Goal: Transaction & Acquisition: Purchase product/service

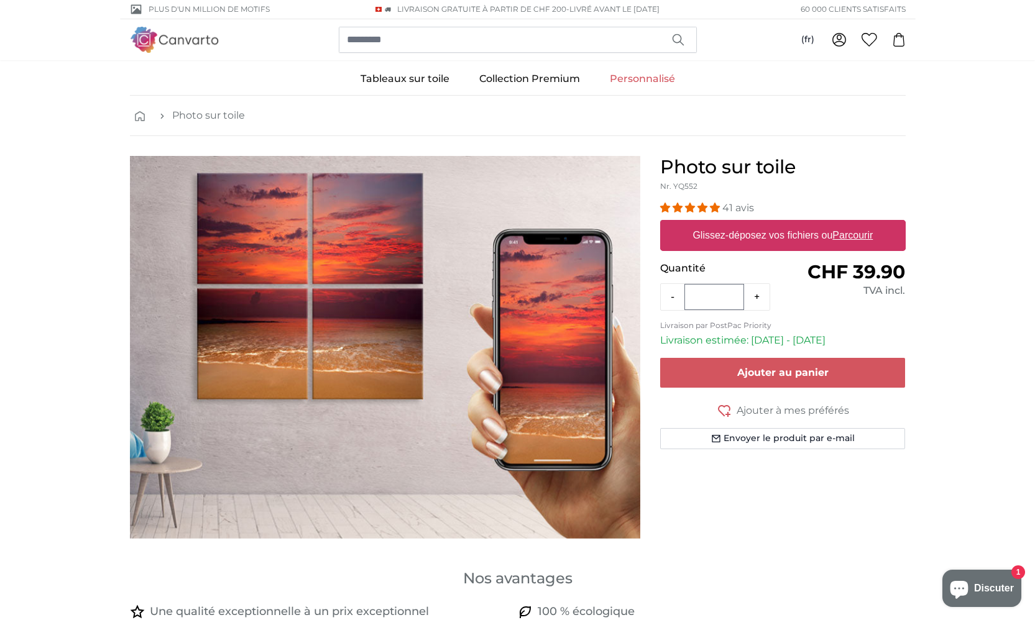
click at [859, 235] on u "Parcourir" at bounding box center [852, 235] width 40 height 11
click at [859, 224] on input "Glissez-déposez vos fichiers ou Parcourir" at bounding box center [783, 222] width 246 height 4
type input "**********"
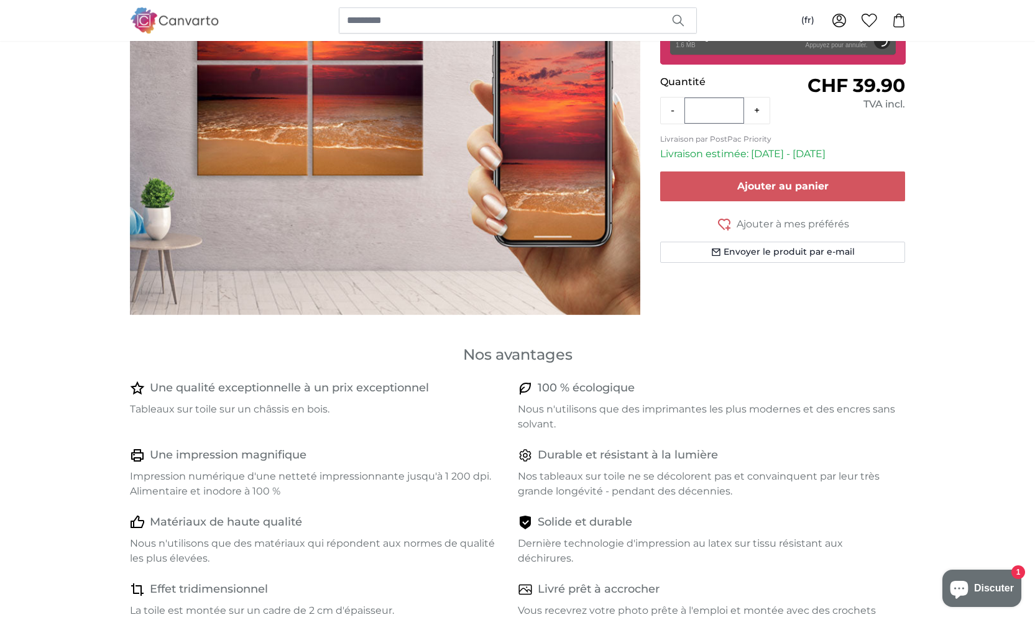
scroll to position [242, 0]
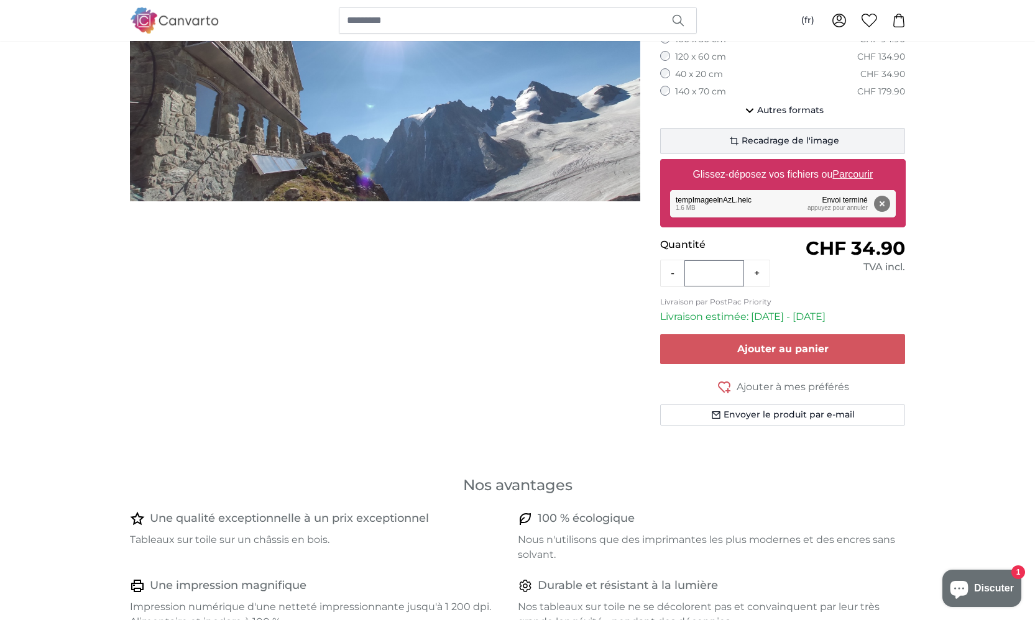
click at [751, 135] on span "Recadrage de l'image" at bounding box center [791, 141] width 98 height 12
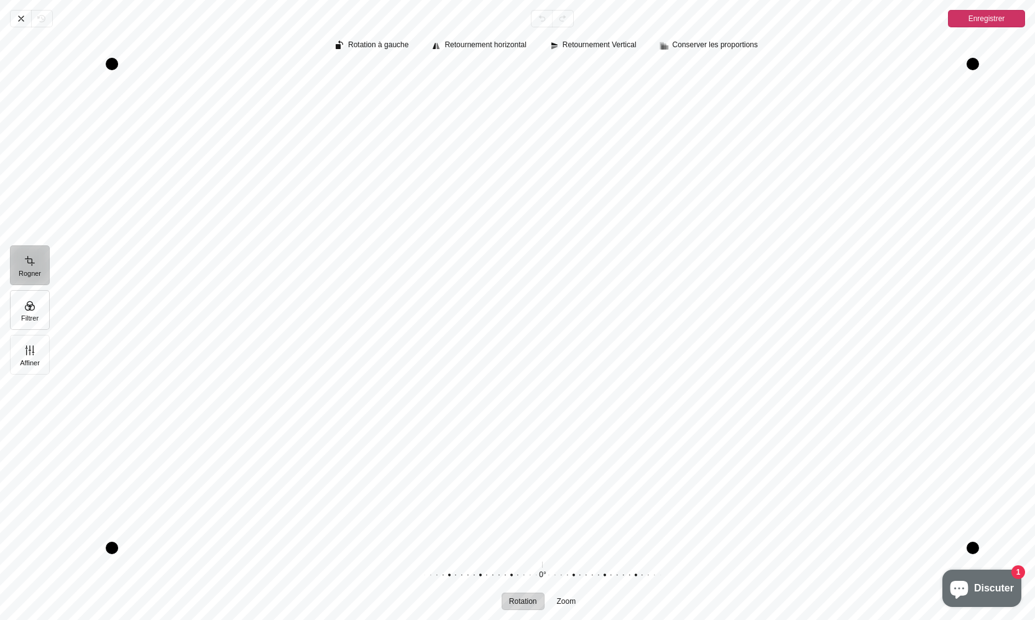
click at [30, 310] on button "Filtrer" at bounding box center [30, 310] width 40 height 40
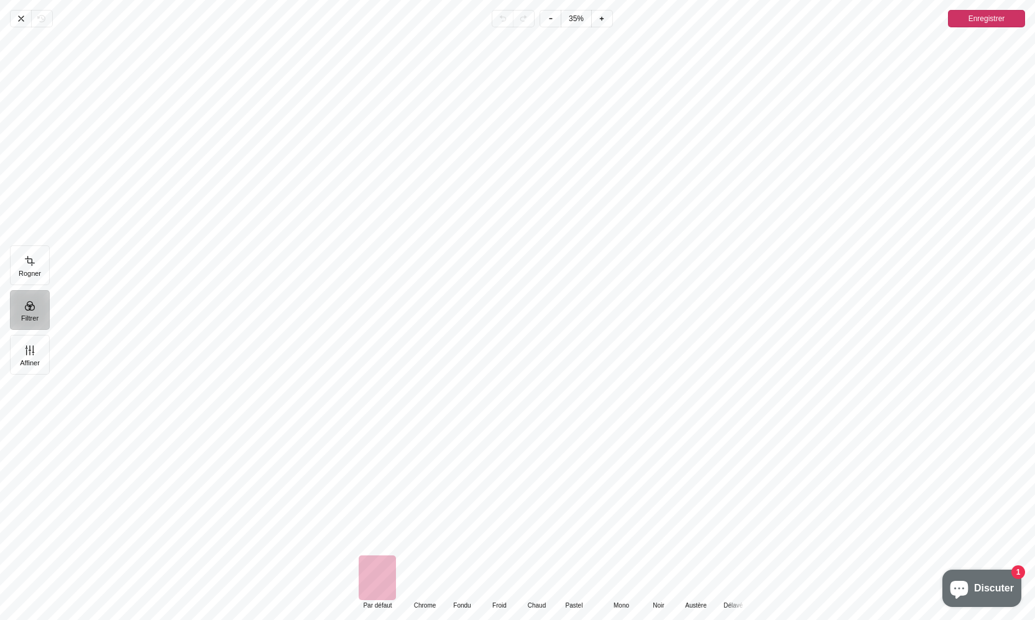
scroll to position [157, 0]
click at [769, 577] on div "Default Par défaut Classic Chrome Fondu Froid Chaud Pastel Monochrome Mono Noir…" at bounding box center [547, 583] width 975 height 55
click at [803, 579] on div "Default Par défaut Classic Chrome Fondu Froid Chaud Pastel Monochrome Mono Noir…" at bounding box center [547, 583] width 975 height 55
click at [627, 574] on div "Pintura" at bounding box center [616, 578] width 37 height 45
click at [663, 583] on div "Pintura" at bounding box center [653, 578] width 37 height 45
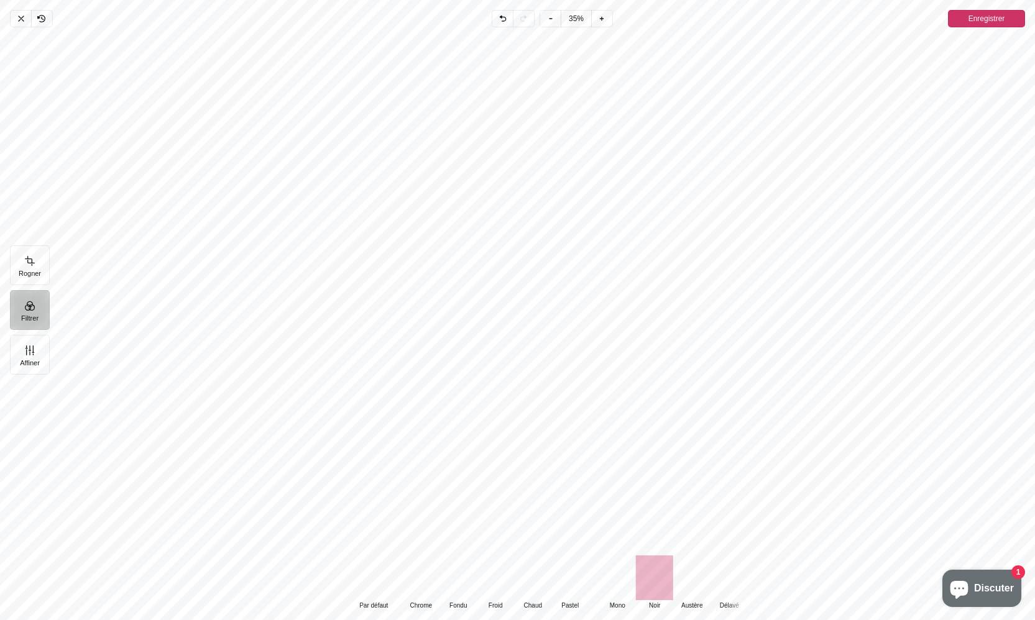
click at [689, 578] on div "Pintura" at bounding box center [691, 578] width 37 height 45
click at [723, 579] on div "Pintura" at bounding box center [728, 578] width 37 height 45
click at [754, 583] on div "Default Par défaut Classic Chrome Fondu Froid Chaud Pastel Monochrome Mono Noir…" at bounding box center [547, 583] width 975 height 55
drag, startPoint x: 751, startPoint y: 584, endPoint x: 714, endPoint y: 586, distance: 36.8
click at [714, 586] on div "Default Par défaut Classic Chrome Fondu Froid Chaud Pastel Monochrome Mono Noir…" at bounding box center [547, 583] width 975 height 55
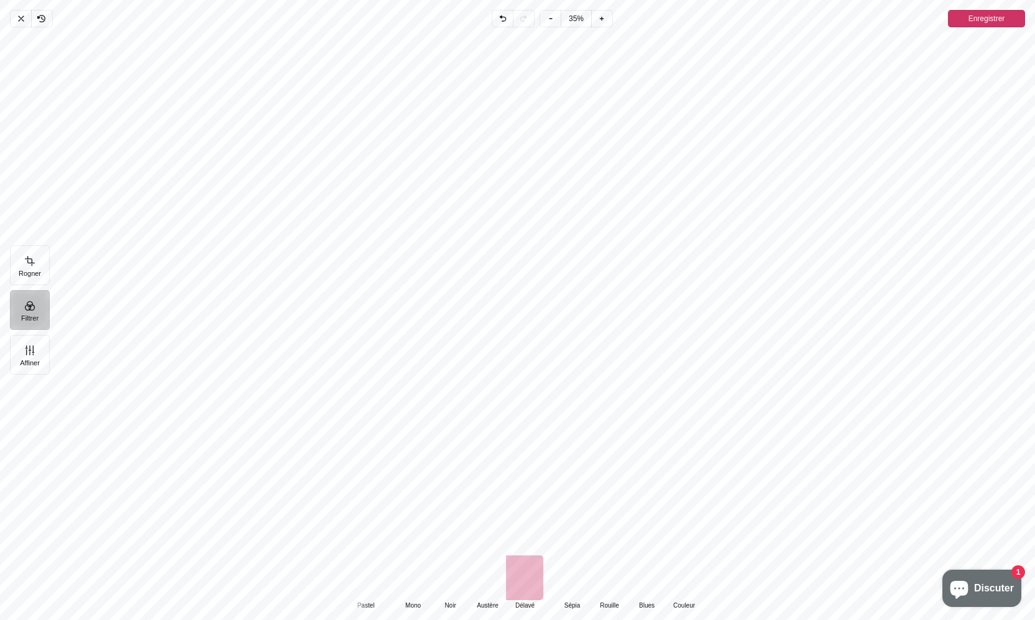
drag, startPoint x: 655, startPoint y: 587, endPoint x: 398, endPoint y: 584, distance: 256.1
click at [398, 584] on div "Default Par défaut Classic Chrome Fondu Froid Chaud Pastel Monochrome Mono Noir…" at bounding box center [426, 583] width 572 height 55
click at [721, 580] on div "Pintura" at bounding box center [717, 578] width 37 height 45
click at [684, 579] on div "Pintura" at bounding box center [680, 578] width 37 height 45
click at [653, 581] on div "Pintura" at bounding box center [643, 578] width 37 height 45
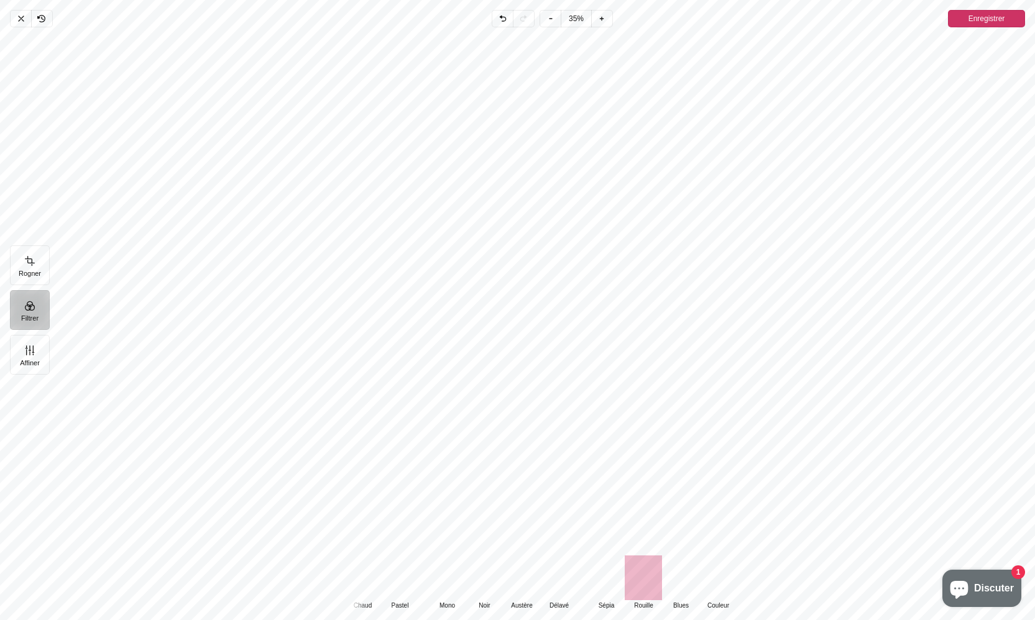
click at [604, 581] on div "Pintura" at bounding box center [605, 578] width 37 height 45
click at [19, 21] on icon "Pintura" at bounding box center [21, 18] width 5 height 5
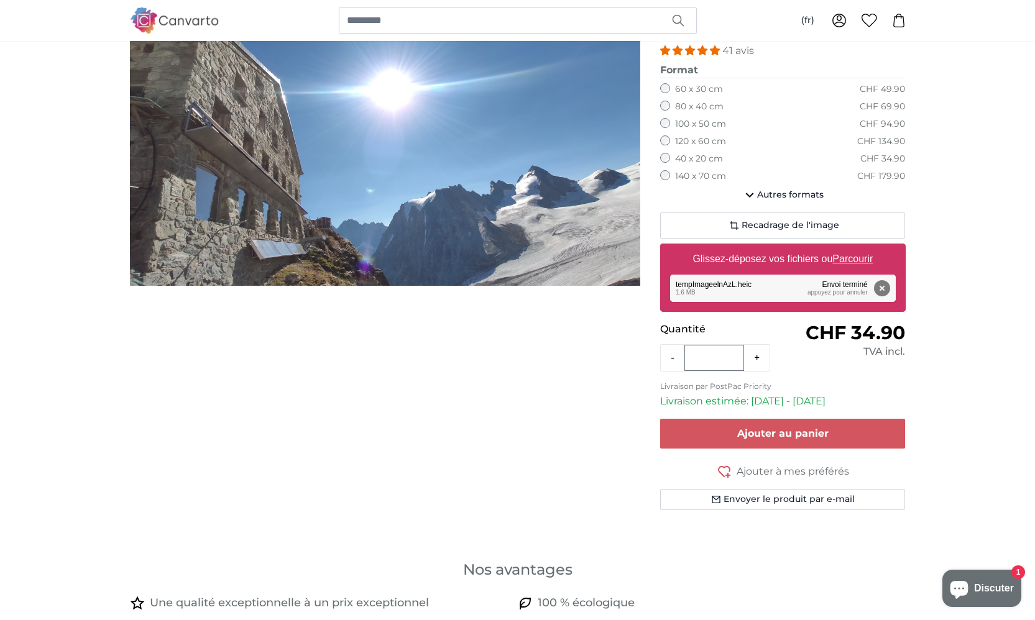
scroll to position [139, 0]
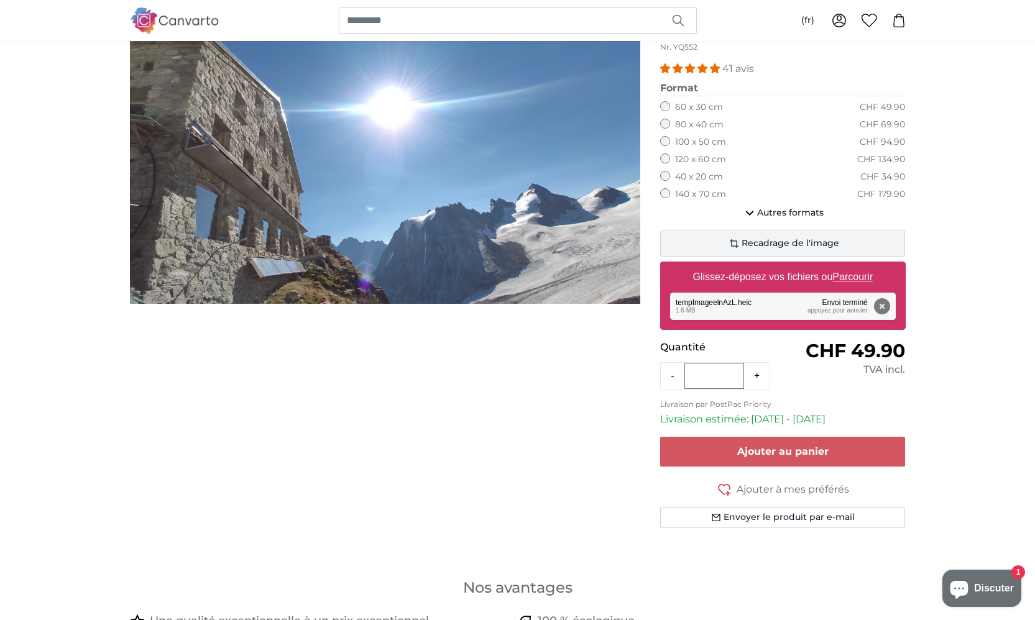
click at [768, 244] on span "Recadrage de l'image" at bounding box center [791, 243] width 98 height 12
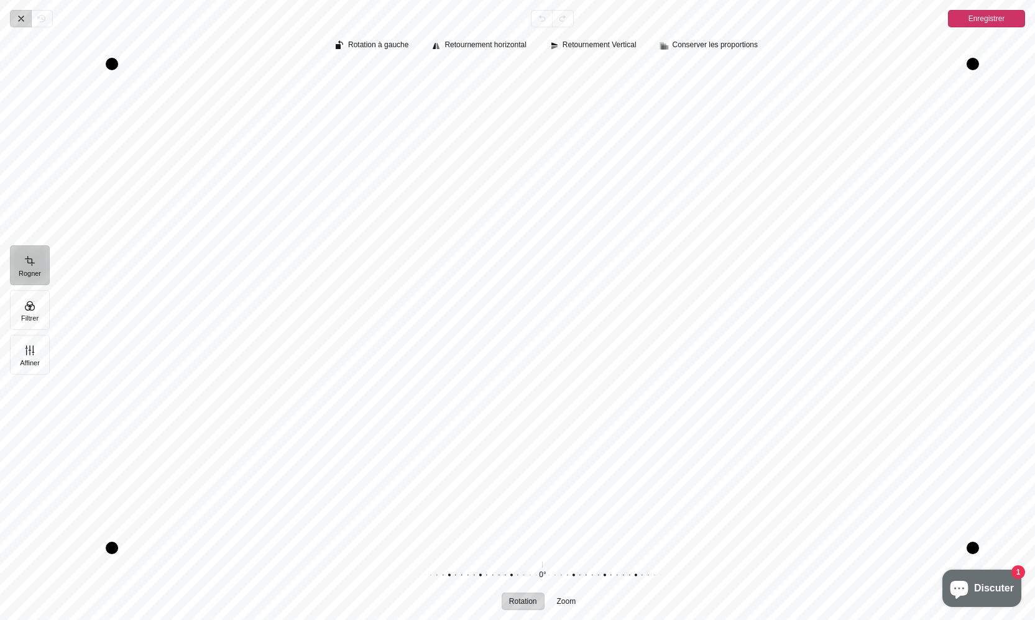
click at [19, 15] on icon "Pintura" at bounding box center [21, 19] width 10 height 10
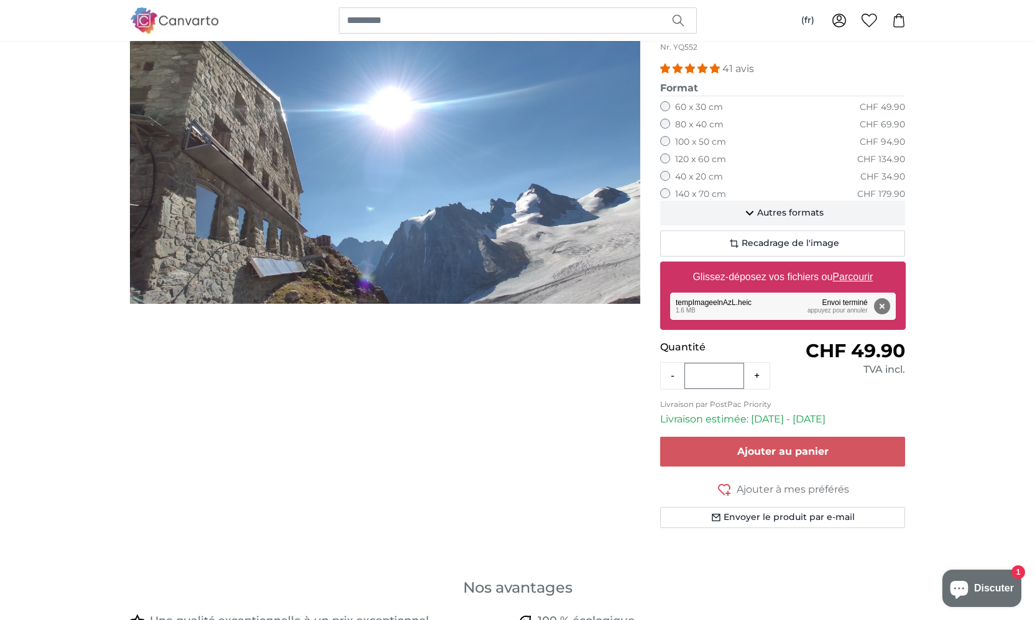
click at [772, 207] on span "Autres formats" at bounding box center [790, 213] width 67 height 12
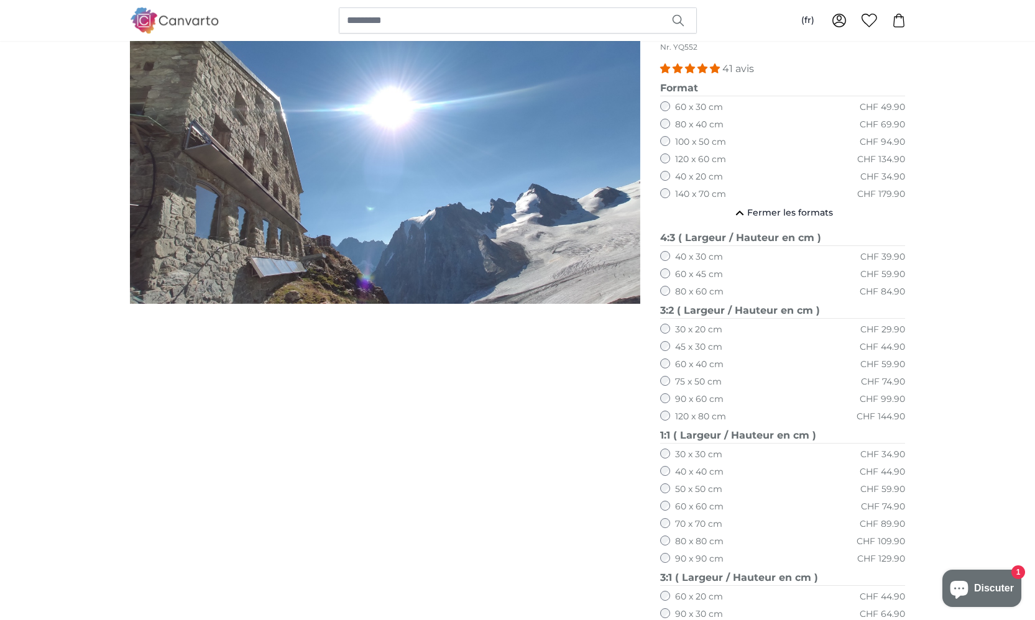
scroll to position [157, 0]
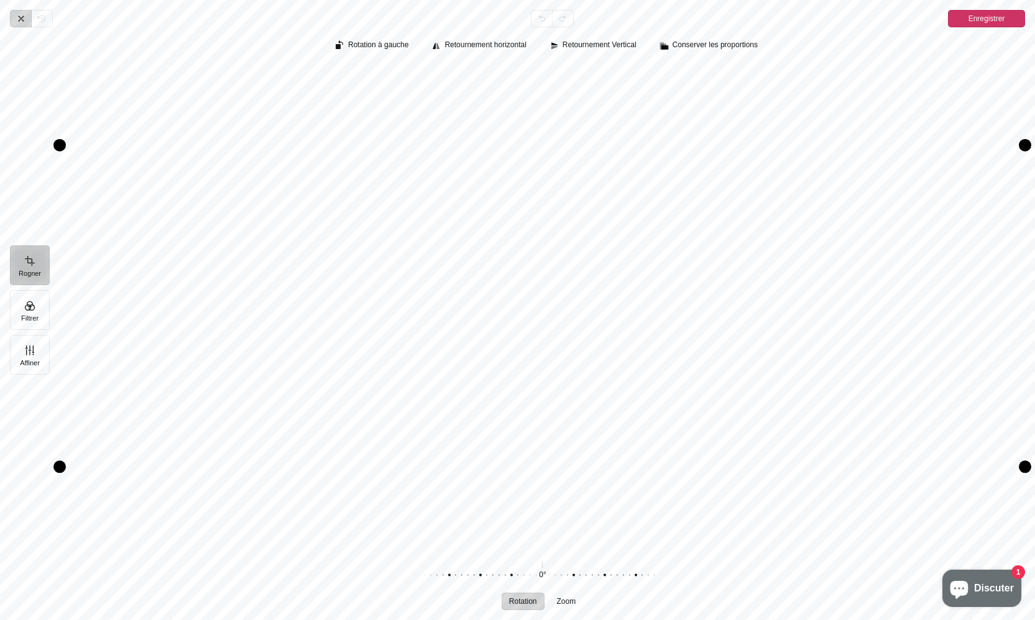
click at [22, 19] on icon "Pintura" at bounding box center [21, 19] width 10 height 10
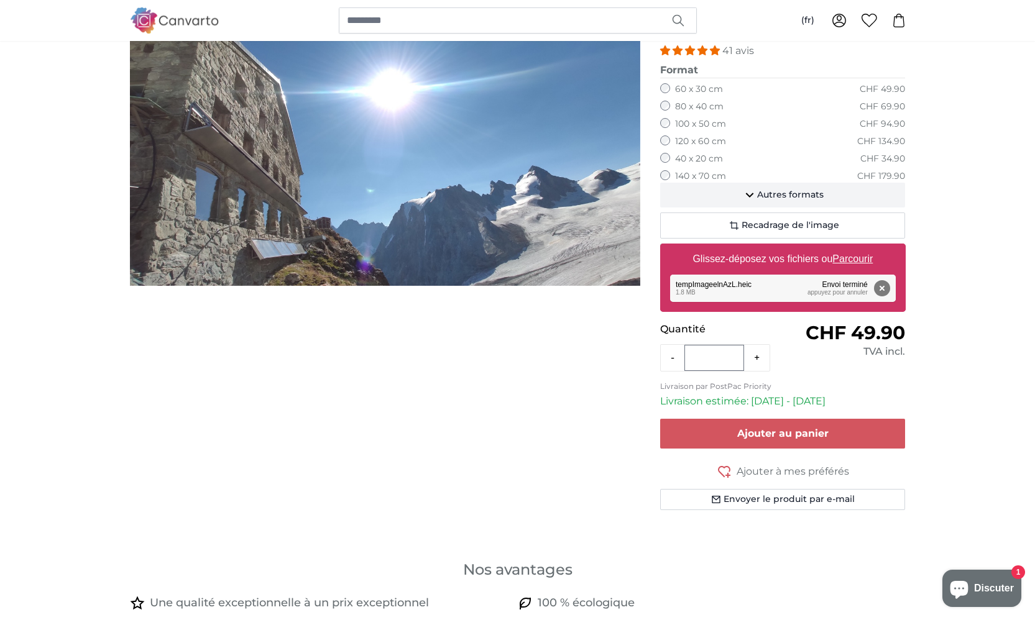
click at [804, 189] on span "Autres formats" at bounding box center [790, 195] width 67 height 12
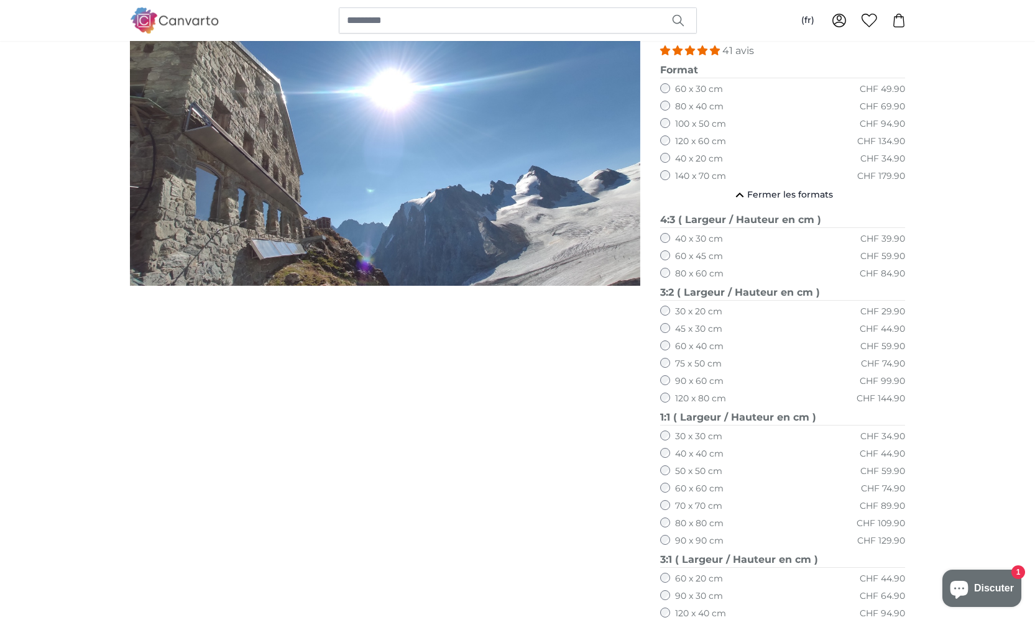
scroll to position [168, 0]
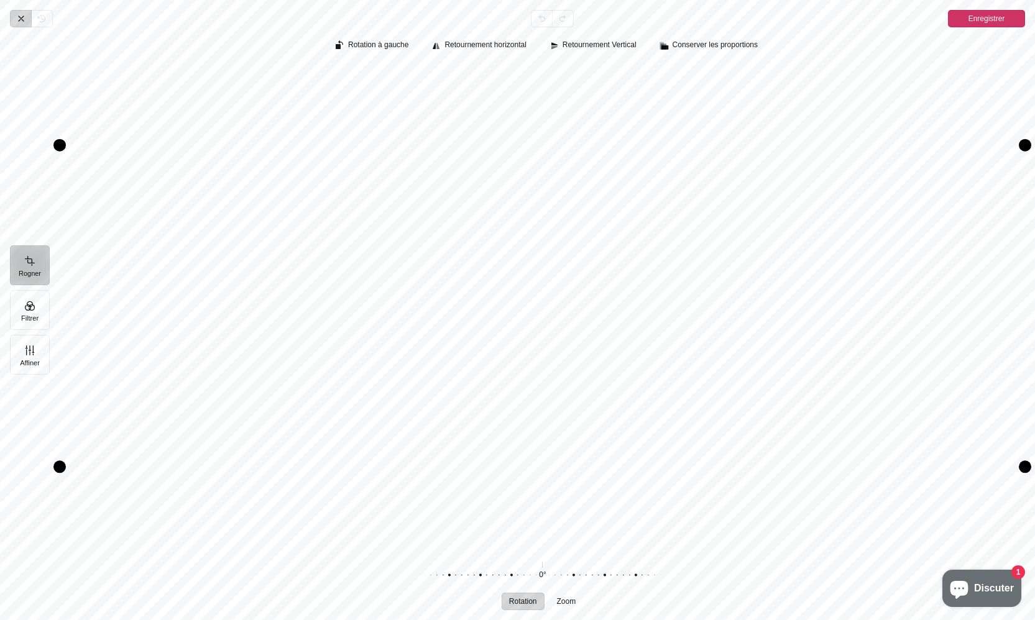
click at [20, 16] on icon "Pintura" at bounding box center [21, 19] width 10 height 10
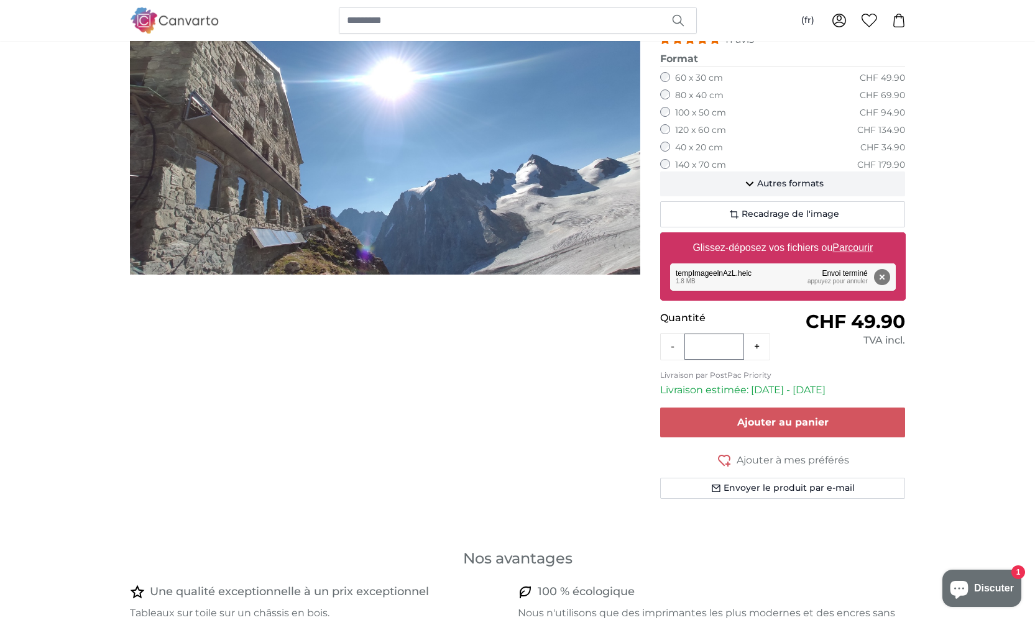
click at [763, 179] on span "Autres formats" at bounding box center [790, 184] width 67 height 12
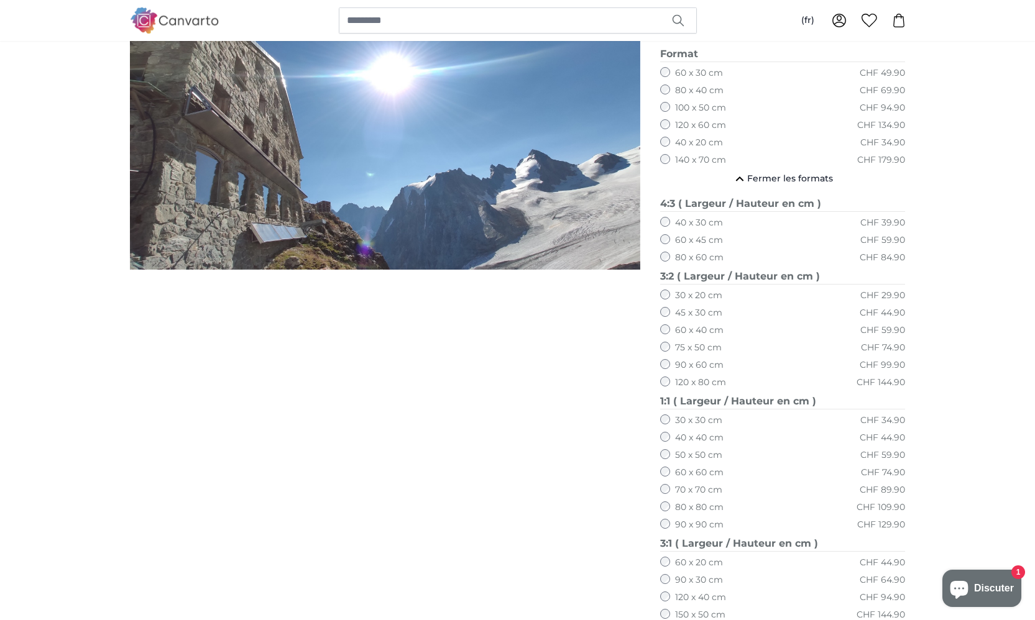
scroll to position [260, 0]
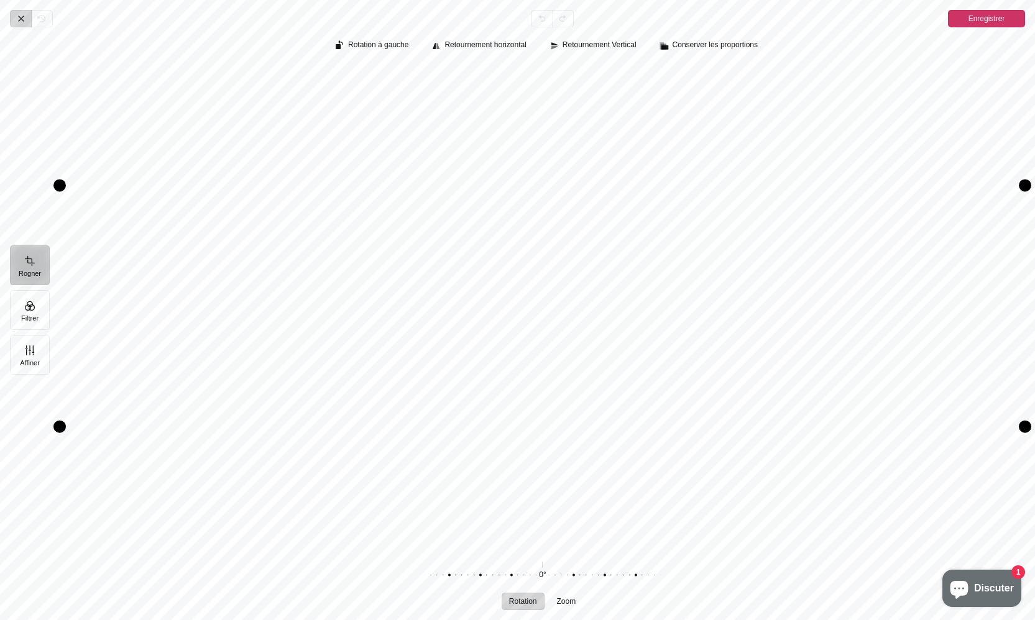
click at [22, 18] on icon "Pintura" at bounding box center [21, 18] width 5 height 5
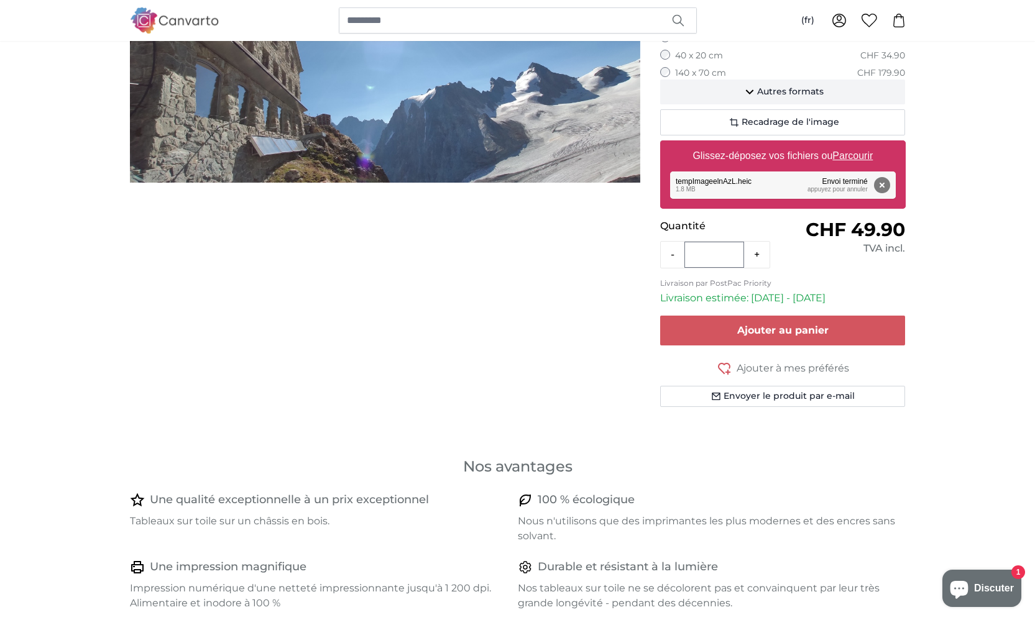
click at [778, 90] on span "Autres formats" at bounding box center [790, 92] width 67 height 12
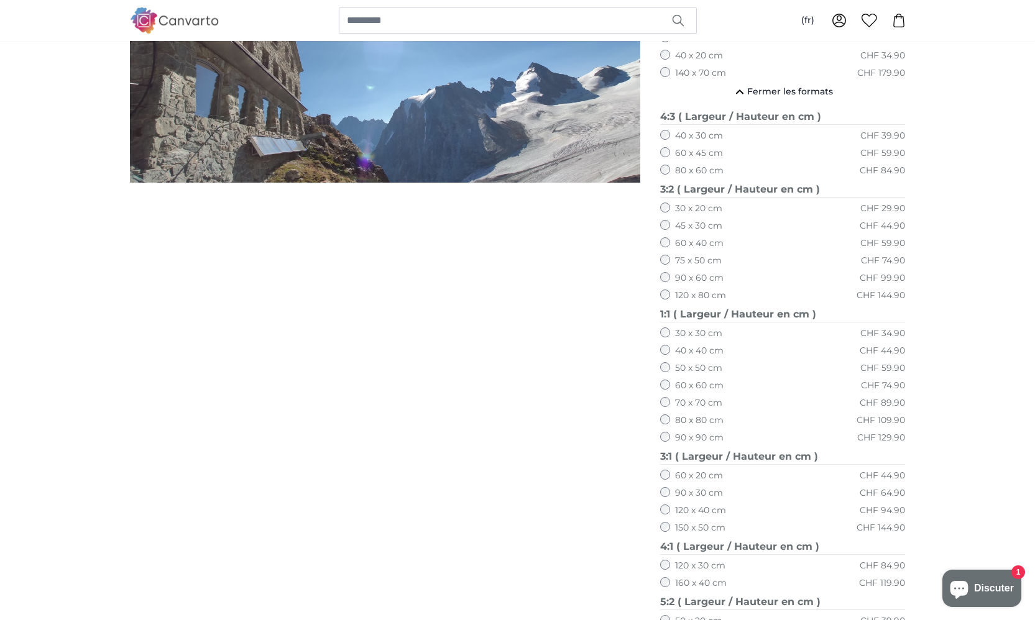
scroll to position [364, 0]
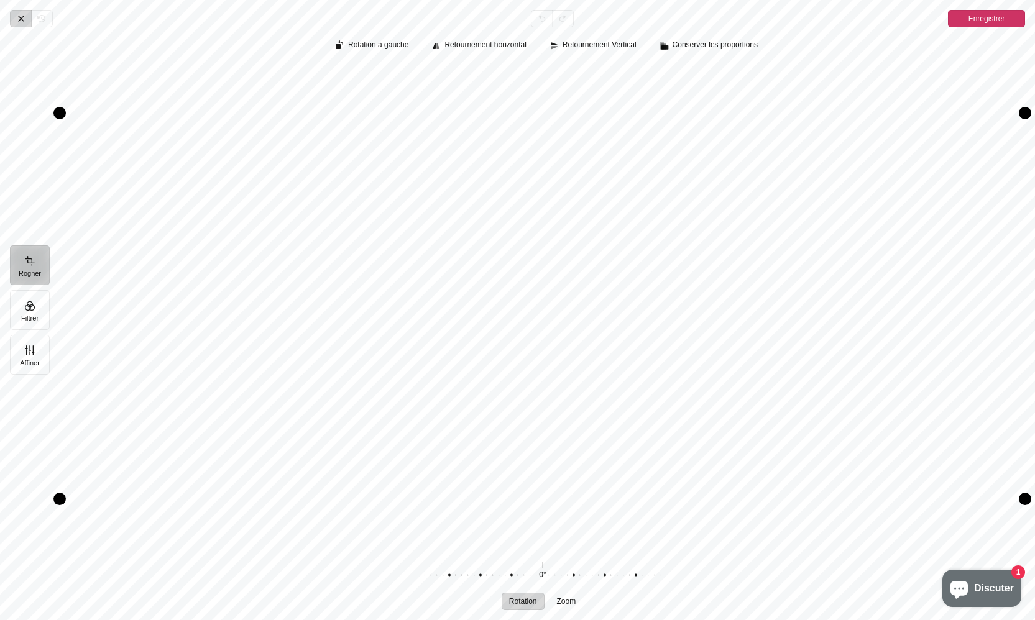
click at [16, 16] on icon "Pintura" at bounding box center [21, 19] width 10 height 10
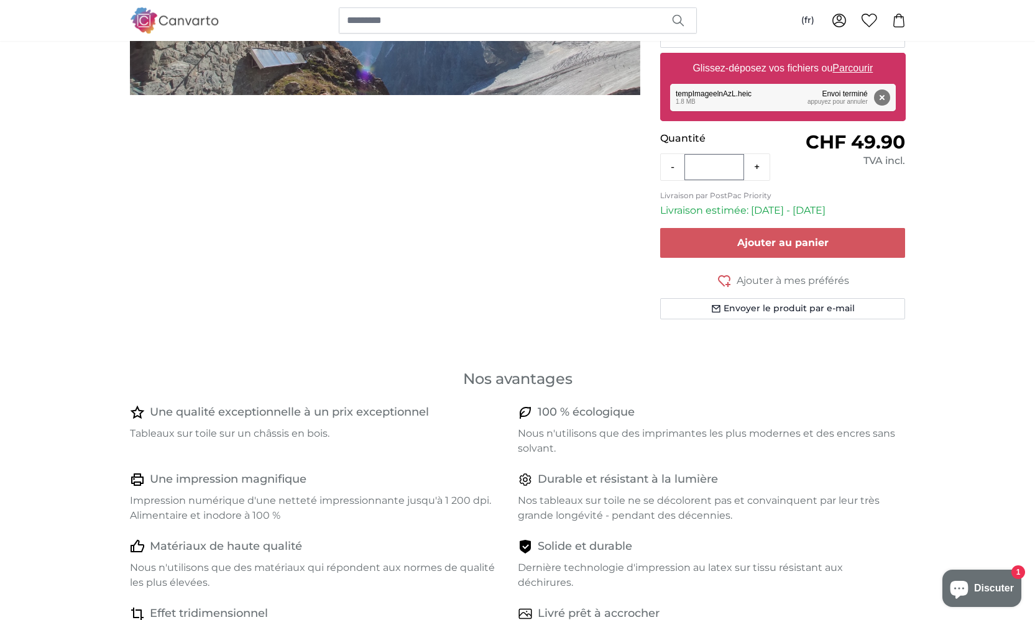
scroll to position [134, 0]
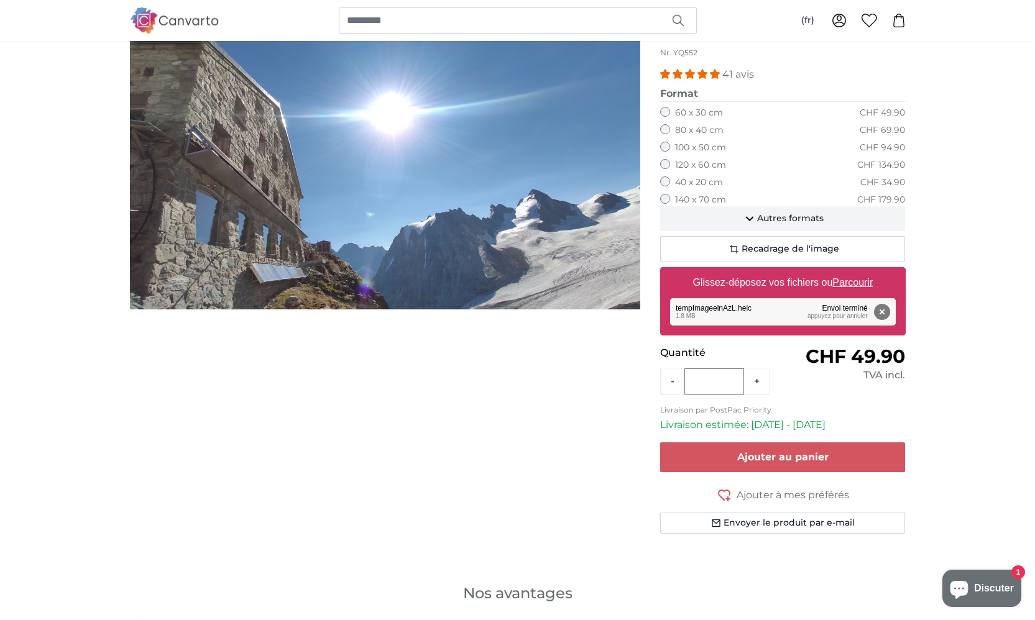
click at [780, 213] on span "Autres formats" at bounding box center [790, 219] width 67 height 12
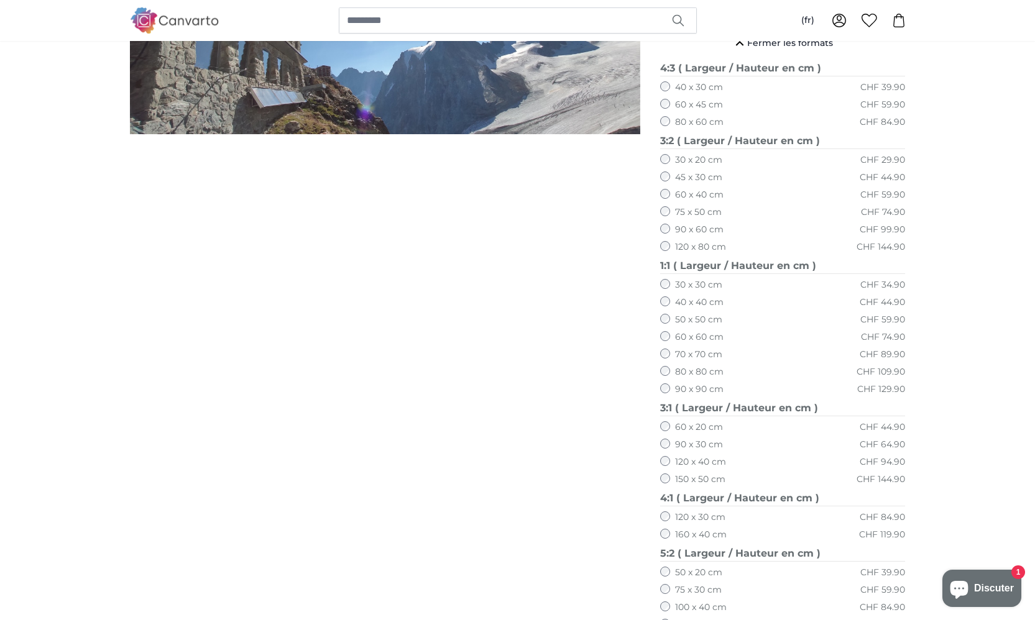
scroll to position [322, 0]
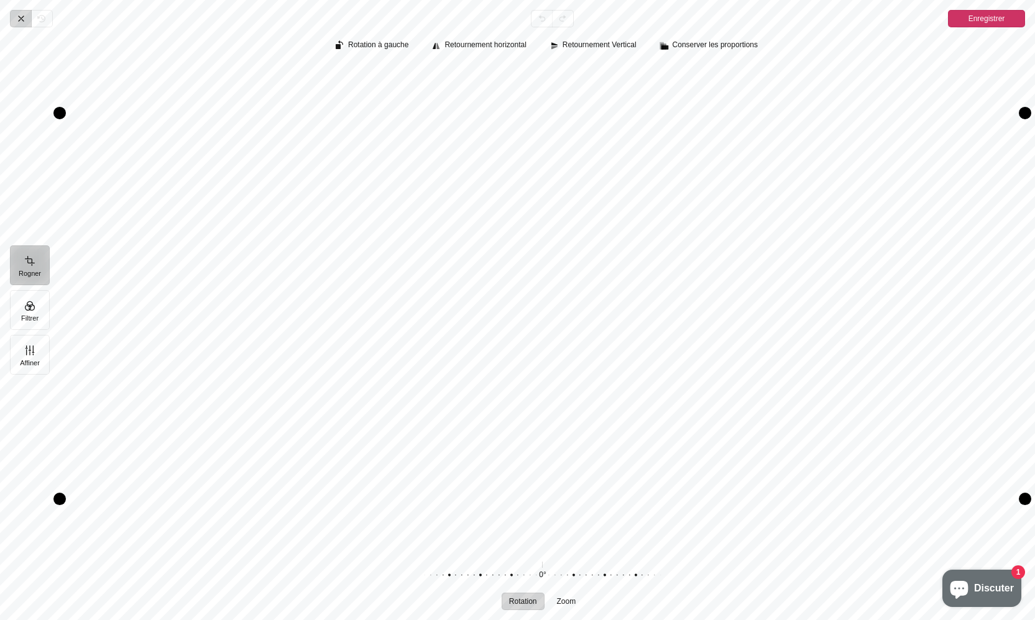
click at [23, 18] on icon "Pintura" at bounding box center [21, 19] width 10 height 10
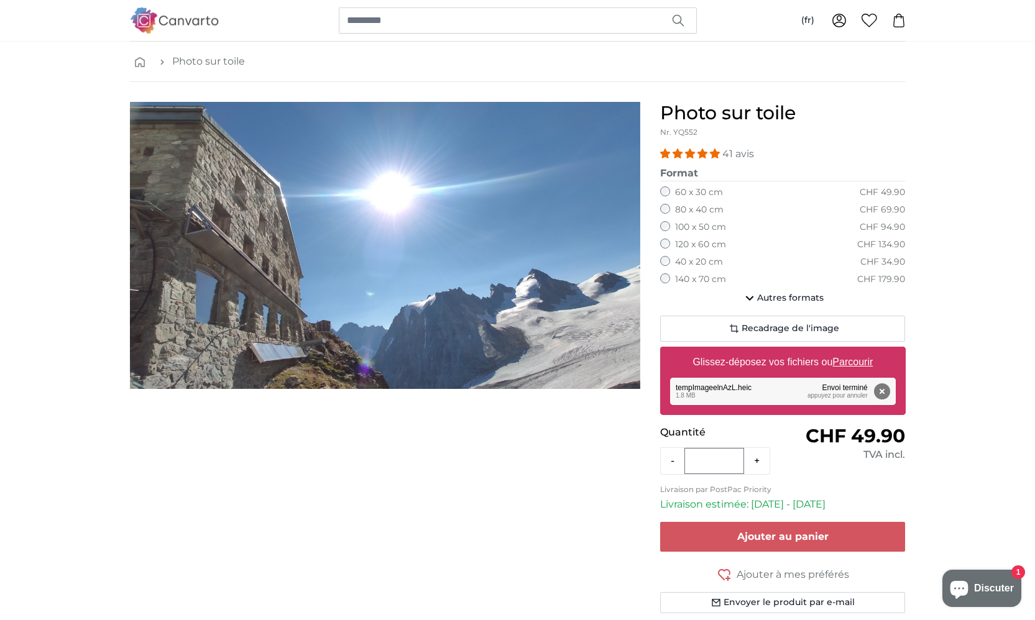
scroll to position [52, 0]
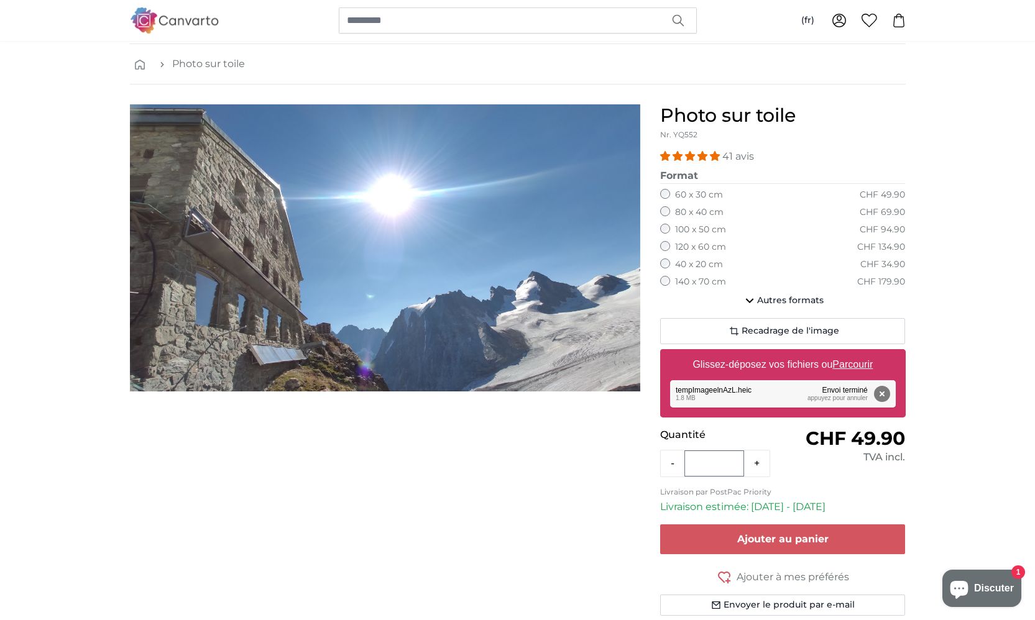
click at [860, 365] on u "Parcourir" at bounding box center [852, 364] width 40 height 11
click at [860, 353] on input "Glissez-déposez vos fichiers ou Parcourir" at bounding box center [783, 351] width 246 height 4
type input "**********"
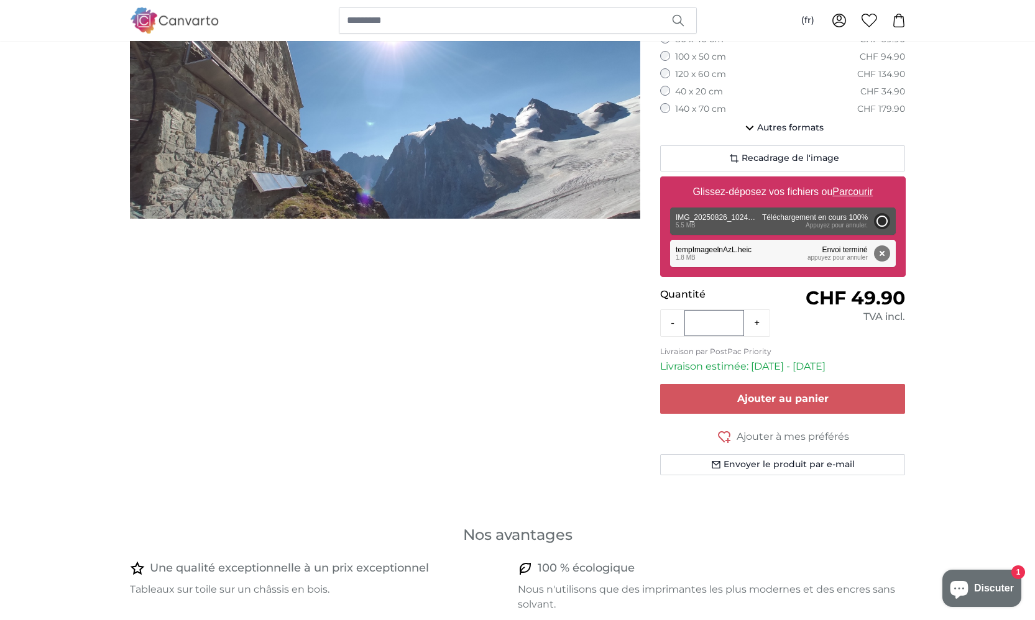
scroll to position [94, 0]
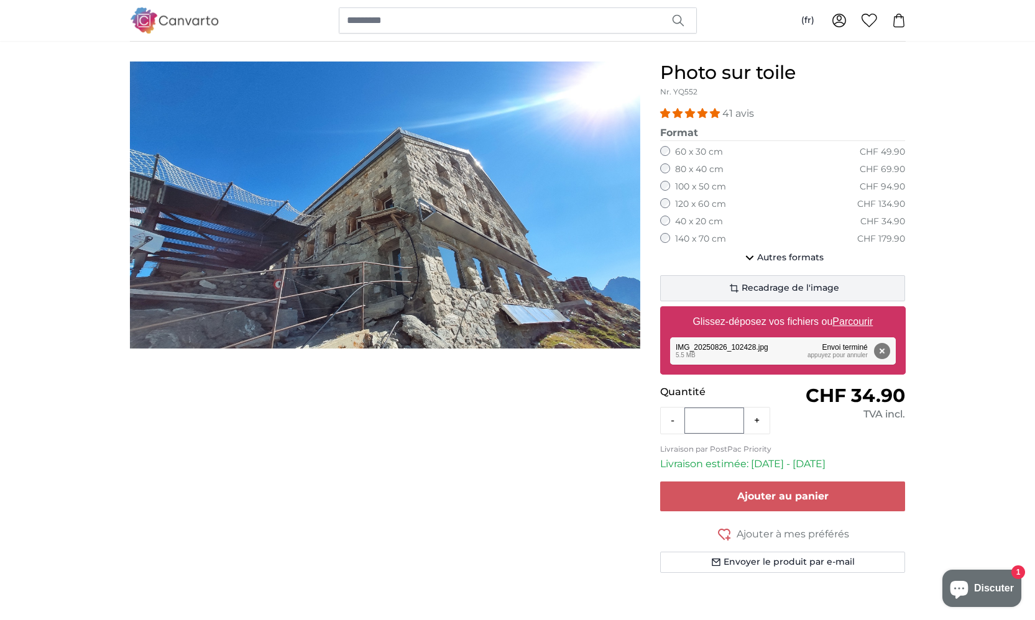
click at [794, 282] on span "Recadrage de l'image" at bounding box center [791, 288] width 98 height 12
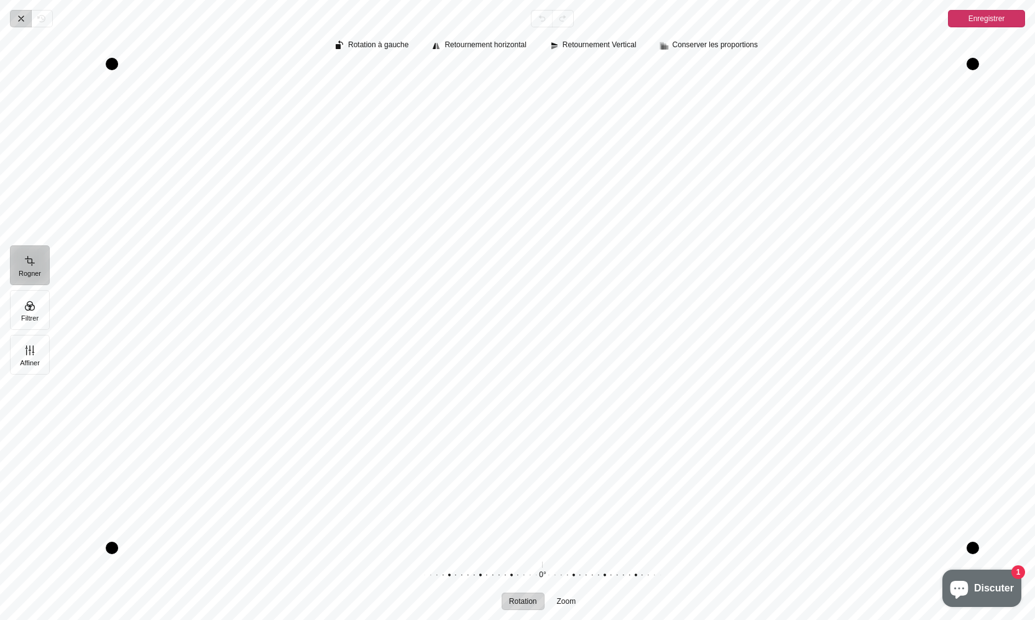
click at [20, 19] on icon "Pintura" at bounding box center [21, 19] width 10 height 10
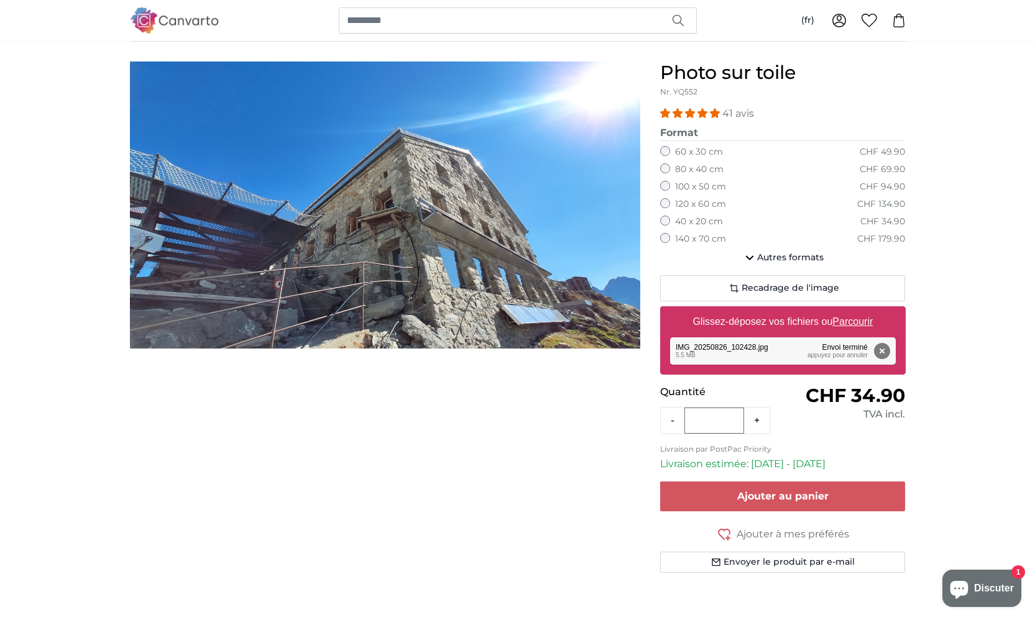
click at [853, 319] on u "Parcourir" at bounding box center [852, 321] width 40 height 11
click at [853, 310] on input "Glissez-déposez vos fichiers ou Parcourir" at bounding box center [783, 308] width 246 height 4
type input "**********"
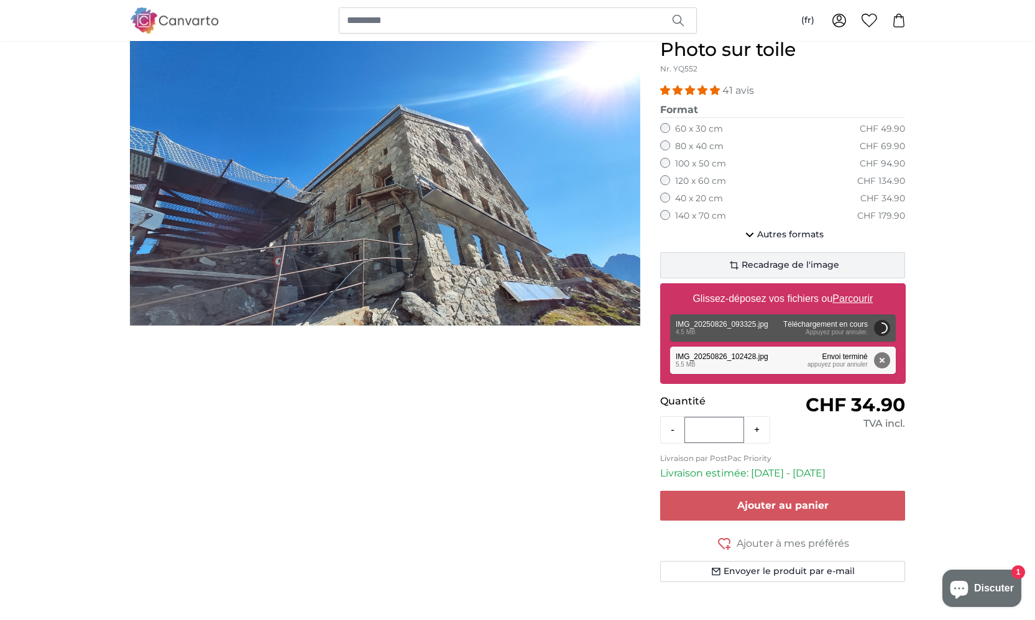
scroll to position [332, 0]
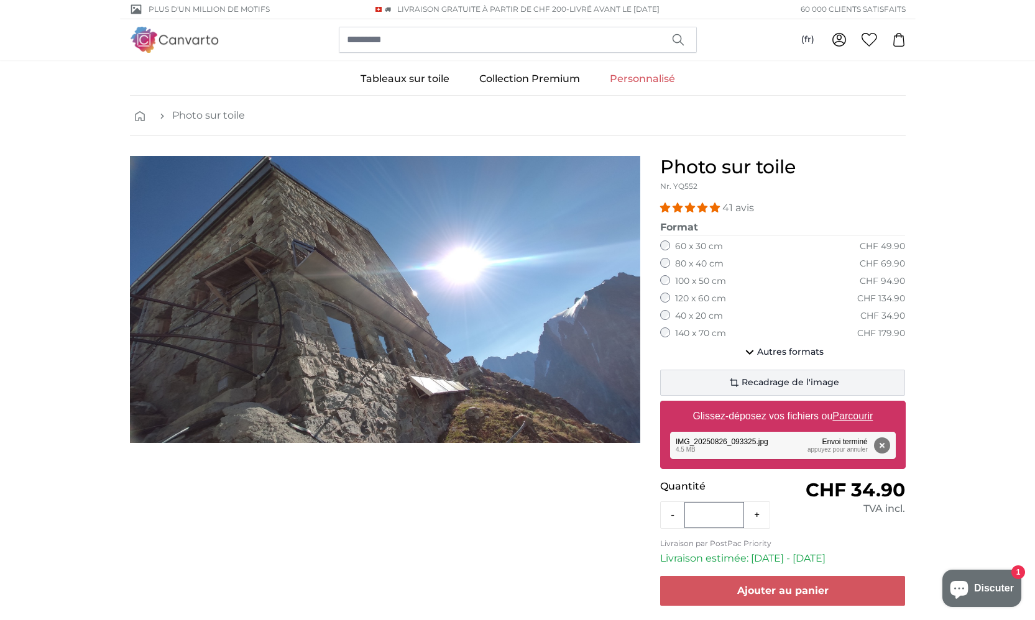
click at [747, 378] on span "Recadrage de l'image" at bounding box center [791, 383] width 98 height 12
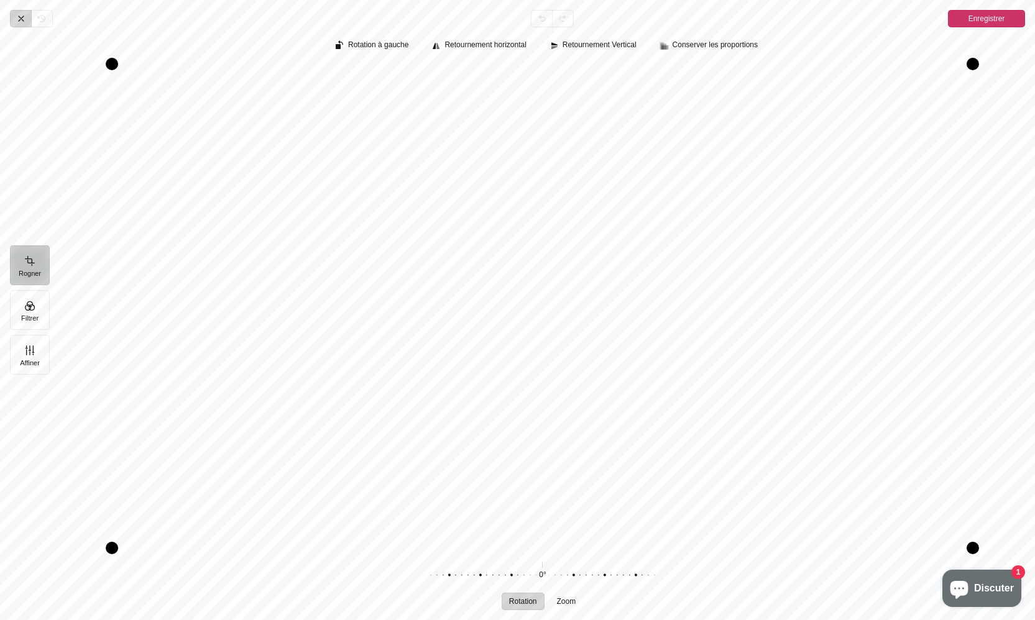
click at [22, 21] on icon "Pintura" at bounding box center [21, 19] width 10 height 10
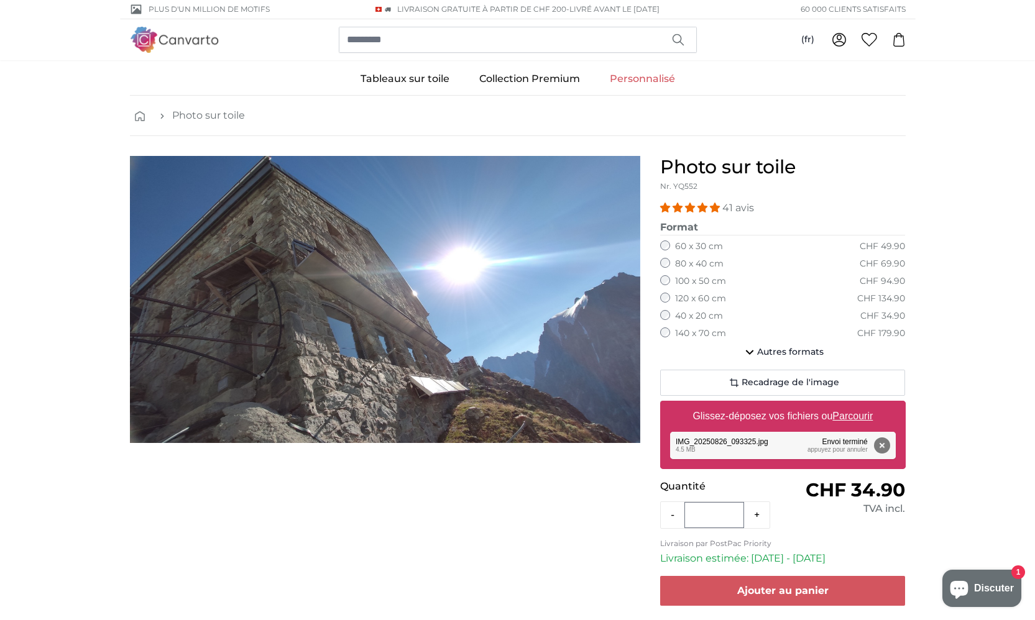
click at [855, 412] on u "Parcourir" at bounding box center [852, 416] width 40 height 11
click at [855, 405] on input "Glissez-déposez vos fichiers ou Parcourir" at bounding box center [783, 403] width 246 height 4
type input "**********"
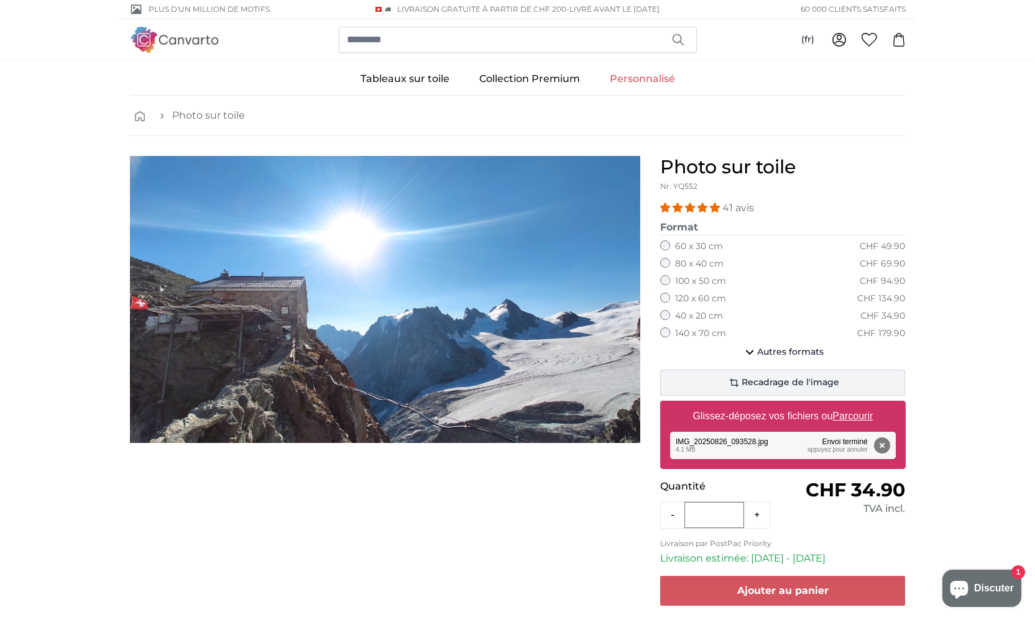
click at [736, 379] on icon "button" at bounding box center [734, 382] width 15 height 15
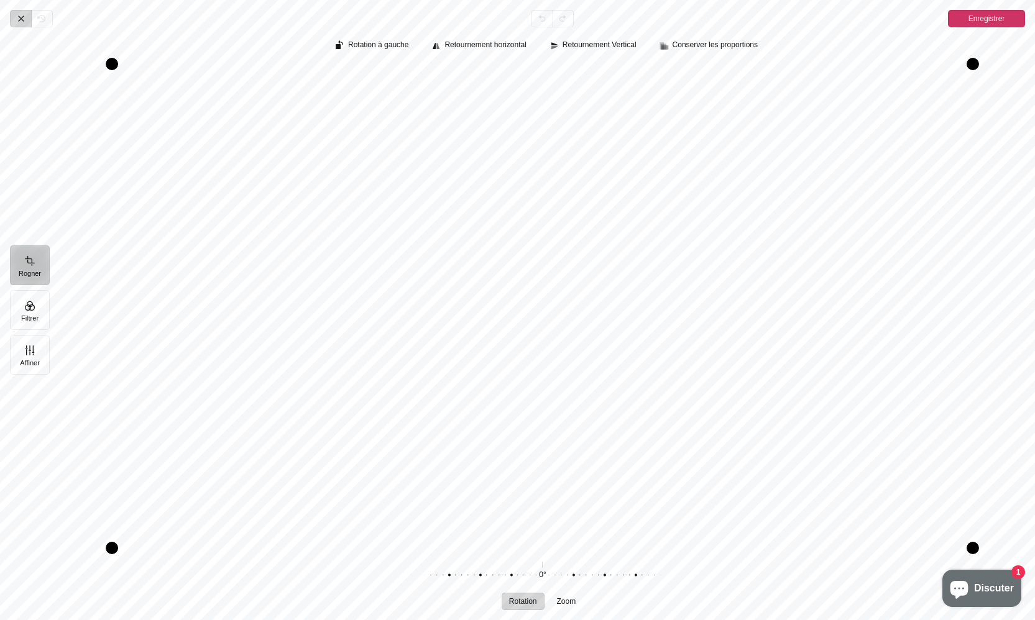
click at [22, 21] on icon "Pintura" at bounding box center [21, 19] width 10 height 10
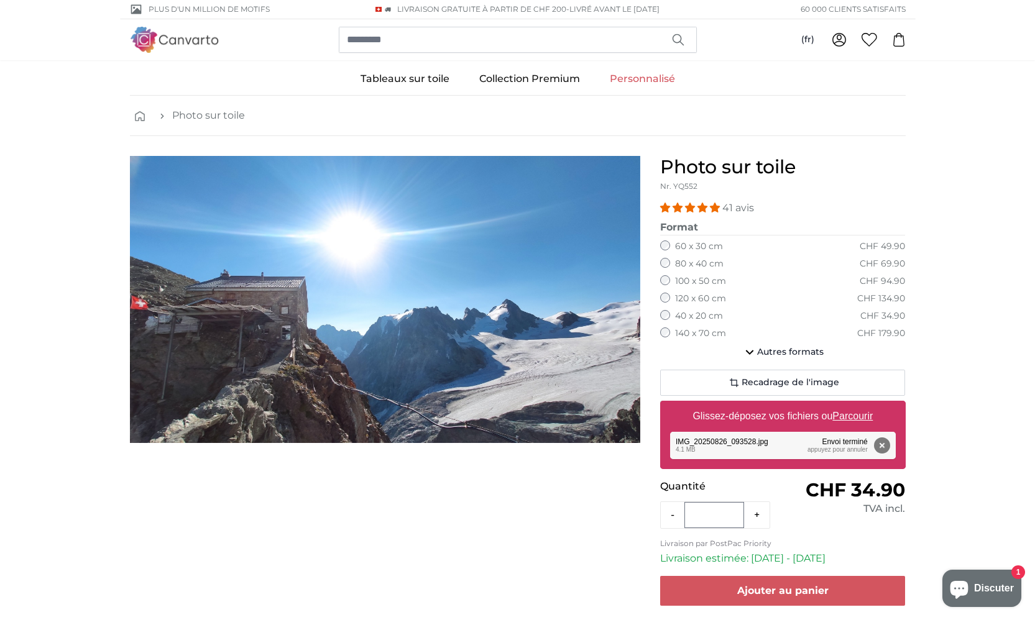
click at [862, 415] on u "Parcourir" at bounding box center [852, 416] width 40 height 11
click at [862, 405] on input "Glissez-déposez vos fichiers ou Parcourir" at bounding box center [783, 403] width 246 height 4
type input "**********"
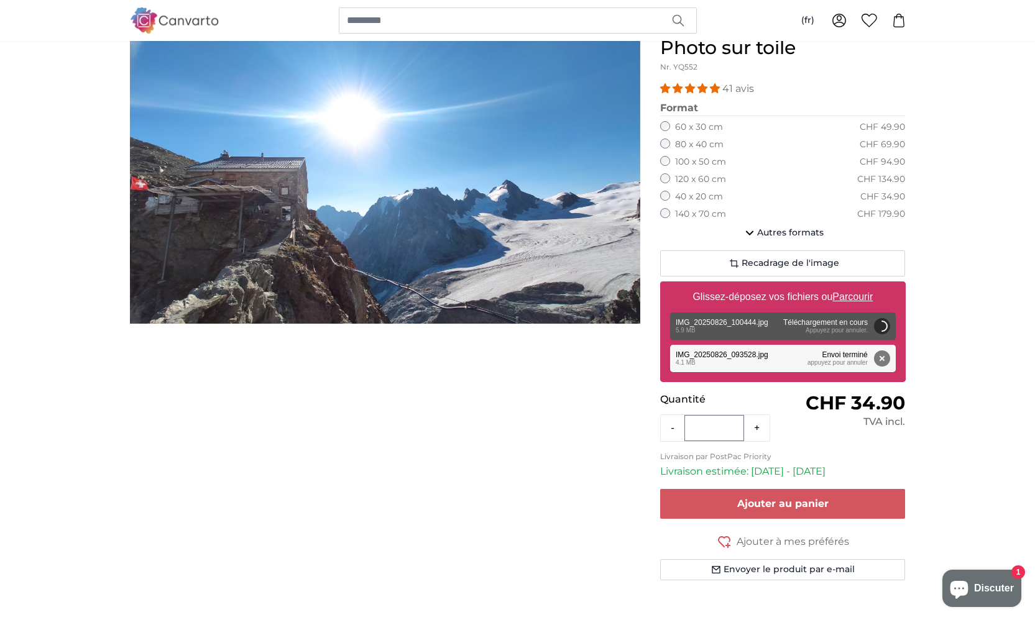
scroll to position [367, 0]
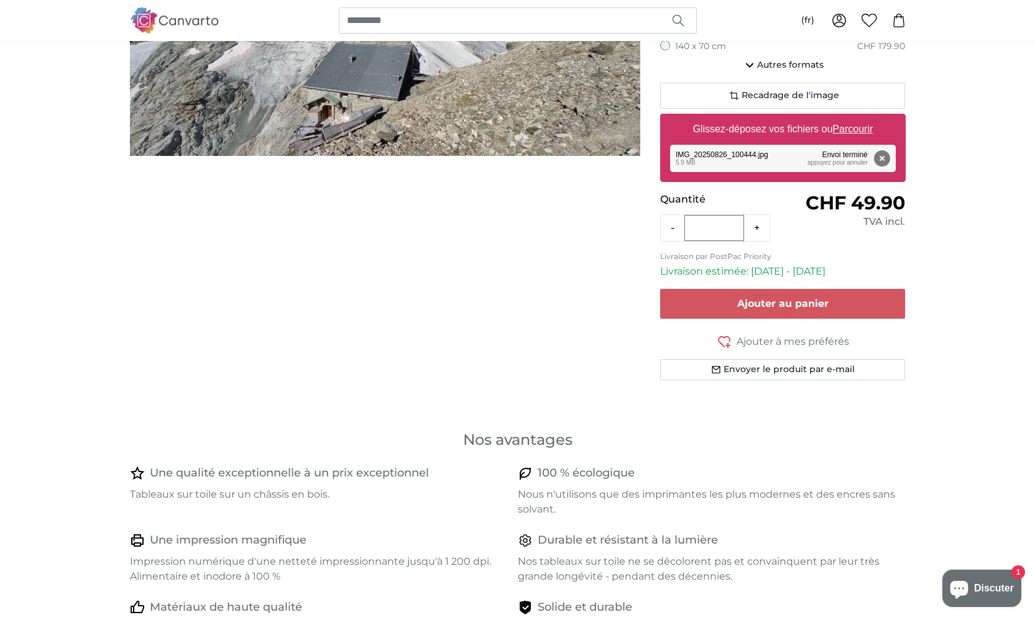
scroll to position [53, 0]
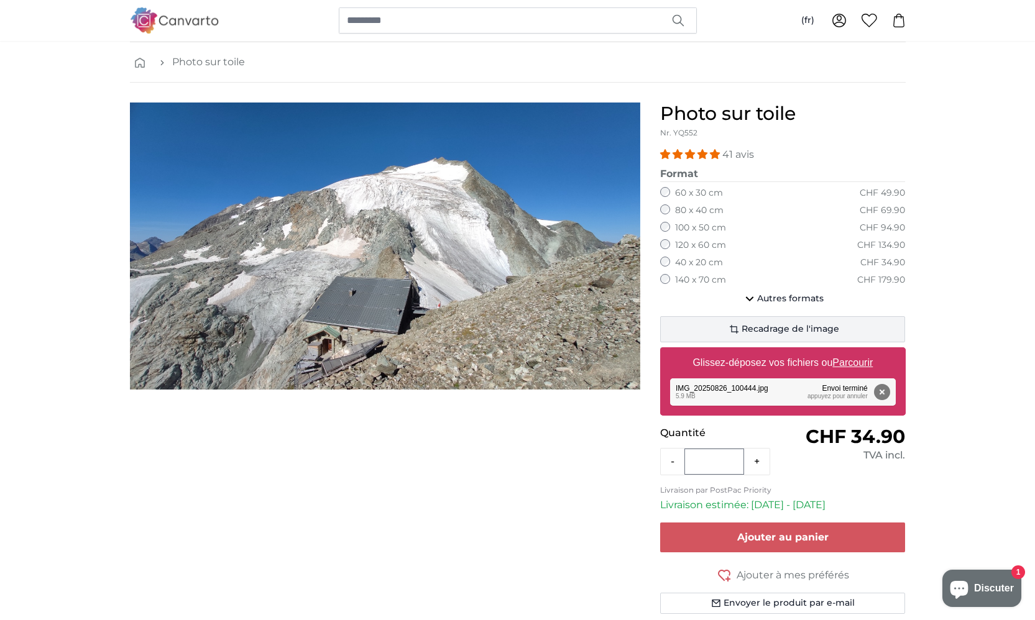
click at [768, 325] on span "Recadrage de l'image" at bounding box center [791, 329] width 98 height 12
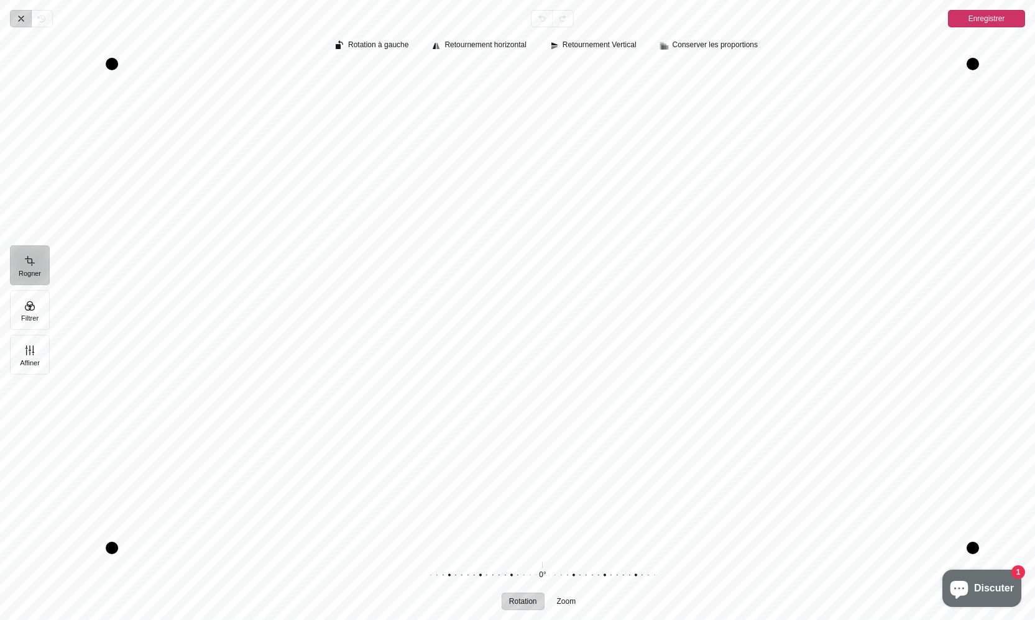
click at [20, 21] on icon "Pintura" at bounding box center [21, 19] width 10 height 10
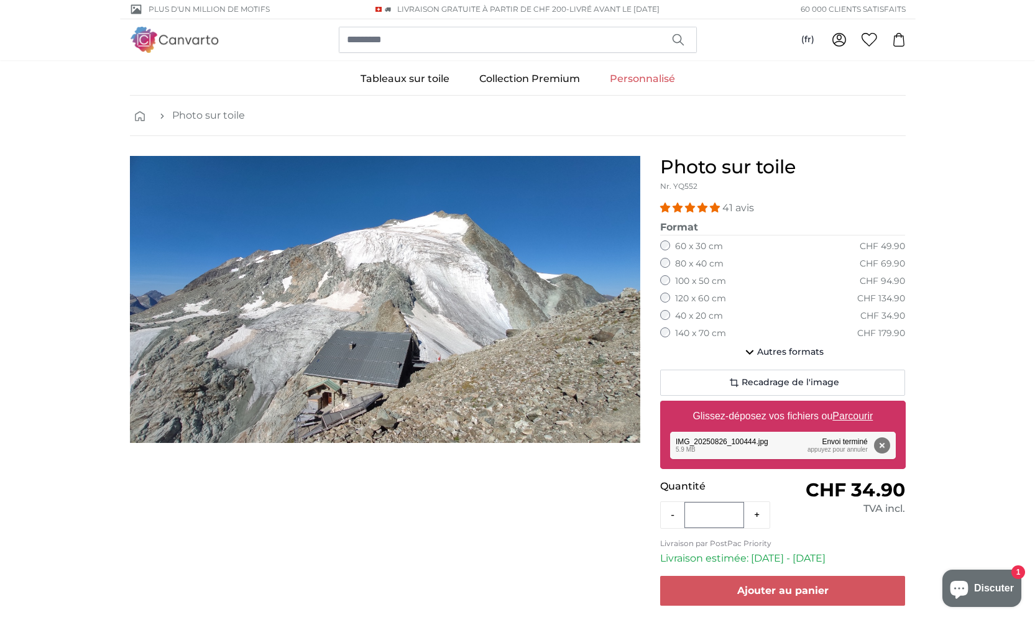
scroll to position [2, 0]
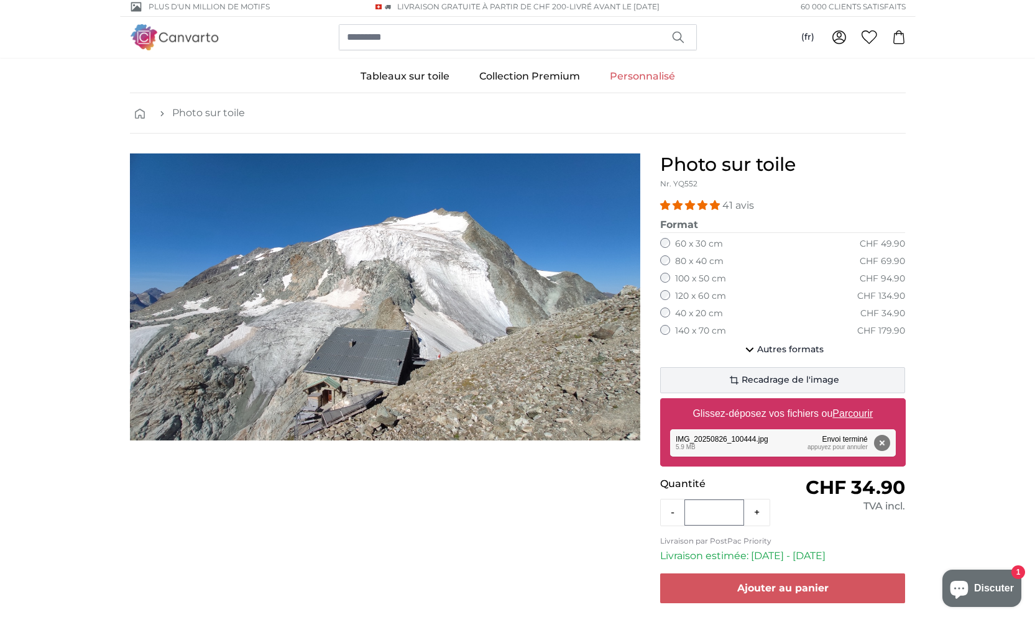
click at [748, 377] on span "Recadrage de l'image" at bounding box center [791, 380] width 98 height 12
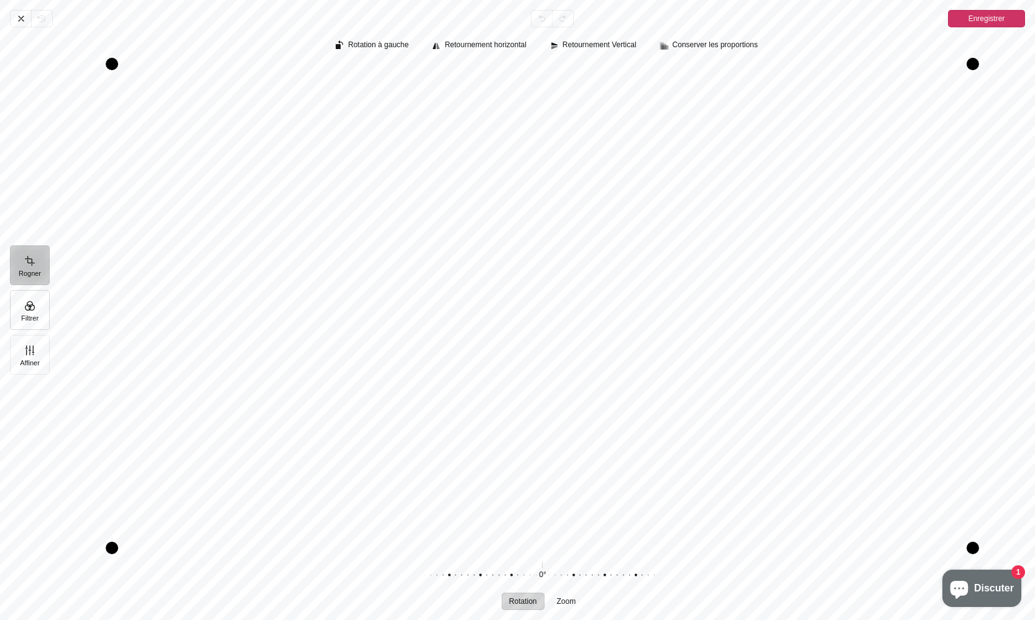
click at [27, 308] on button "Filtrer" at bounding box center [30, 310] width 40 height 40
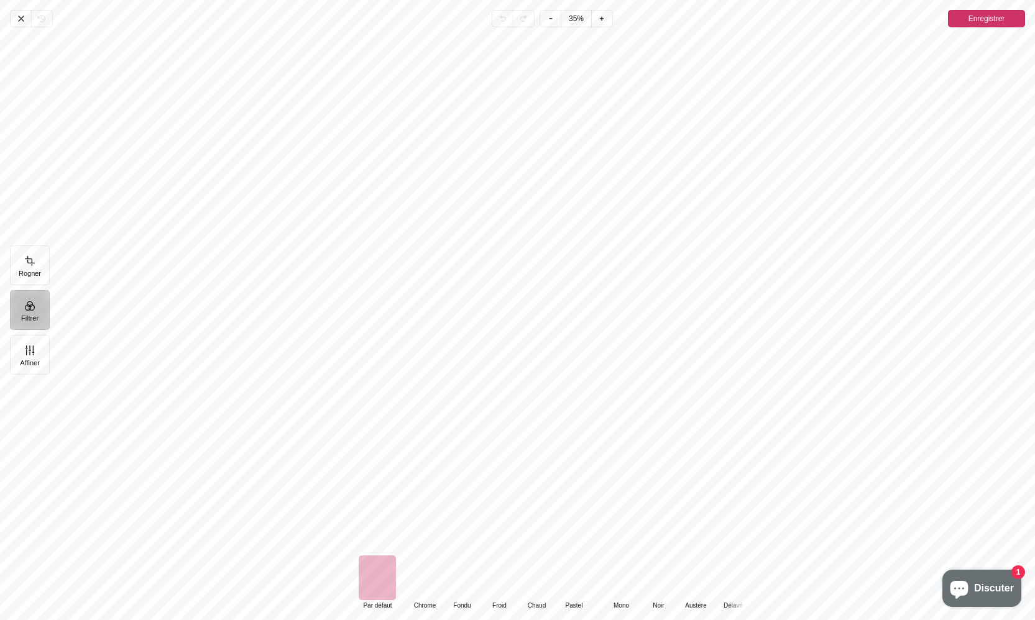
click at [533, 587] on div "Pintura" at bounding box center [536, 578] width 37 height 45
click at [422, 585] on div "Pintura" at bounding box center [424, 578] width 37 height 45
click at [469, 587] on div "Pintura" at bounding box center [461, 578] width 37 height 45
click at [506, 586] on div "Pintura" at bounding box center [499, 578] width 37 height 45
click at [615, 579] on div "Pintura" at bounding box center [620, 578] width 37 height 45
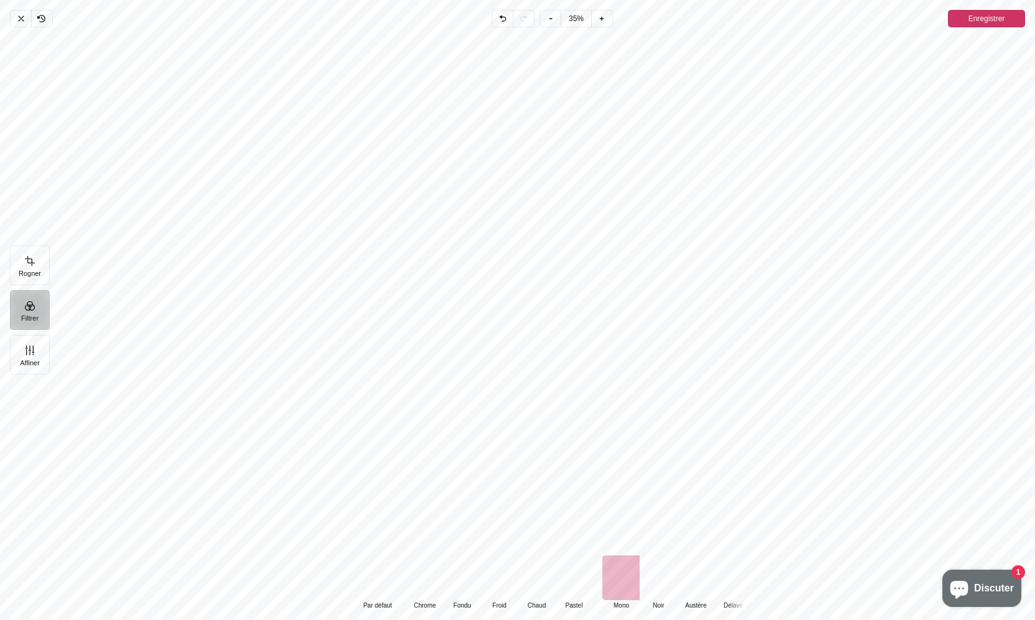
click at [655, 582] on div "Pintura" at bounding box center [658, 578] width 37 height 45
click at [620, 580] on div "Pintura" at bounding box center [620, 578] width 37 height 45
click at [656, 581] on div "Pintura" at bounding box center [658, 578] width 37 height 45
click at [686, 581] on div "Pintura" at bounding box center [695, 578] width 37 height 45
click at [730, 581] on div "Pintura" at bounding box center [732, 578] width 37 height 45
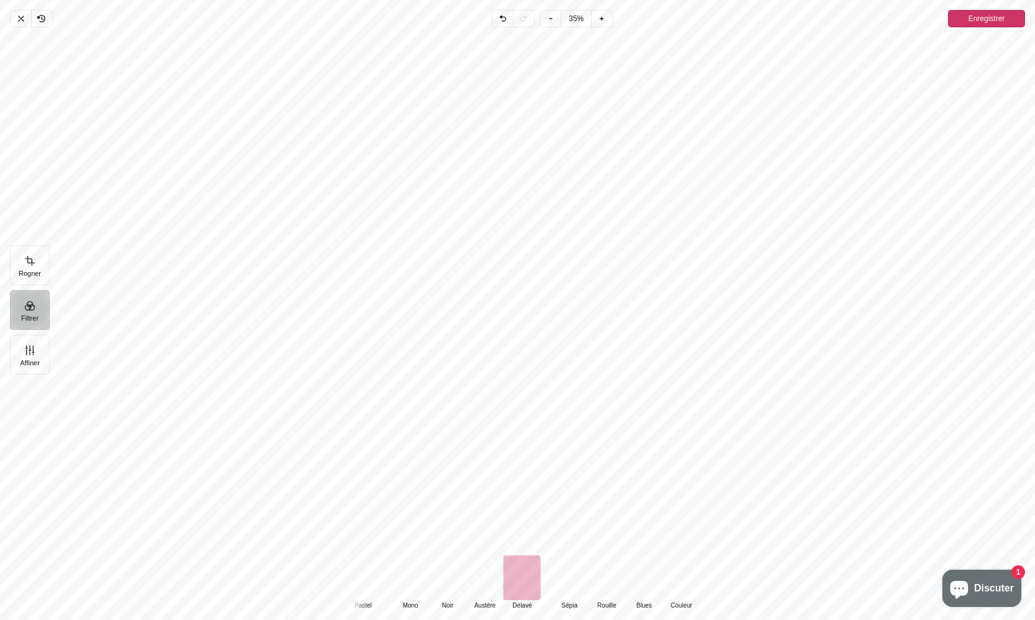
drag, startPoint x: 699, startPoint y: 581, endPoint x: 371, endPoint y: 564, distance: 329.3
click at [371, 564] on div "Default Par défaut Classic Chrome Fondu Froid Chaud Pastel Monochrome Mono Noir…" at bounding box center [423, 583] width 572 height 55
click at [722, 583] on div "Pintura" at bounding box center [717, 578] width 37 height 45
click at [608, 585] on div "Pintura" at bounding box center [605, 578] width 37 height 45
click at [19, 17] on icon "Pintura" at bounding box center [21, 19] width 10 height 10
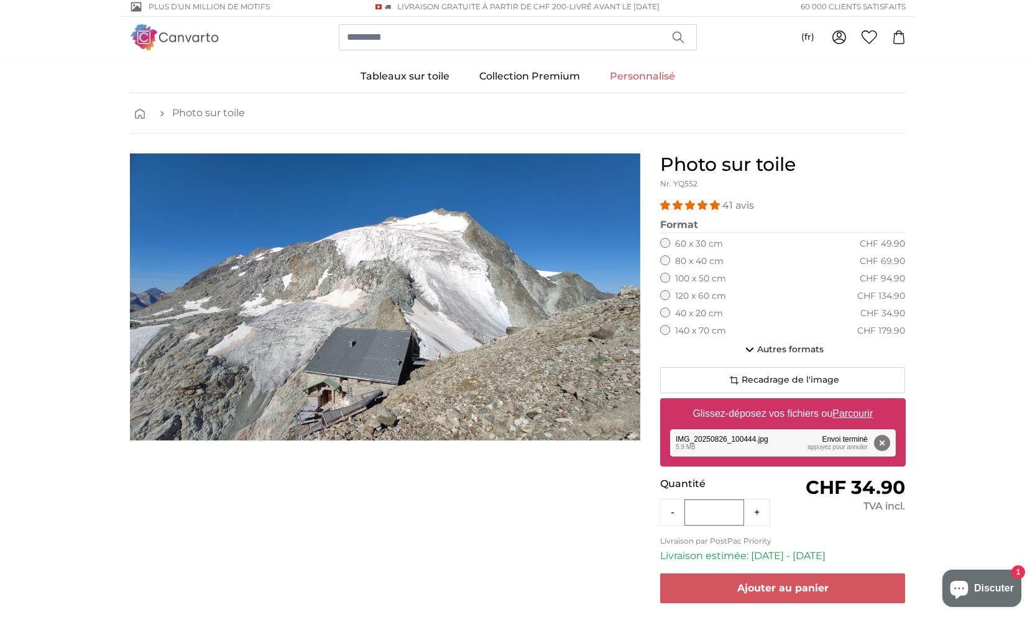
click at [858, 411] on u "Parcourir" at bounding box center [852, 413] width 40 height 11
click at [858, 402] on input "Glissez-déposez vos fichiers ou Parcourir" at bounding box center [783, 400] width 246 height 4
type input "**********"
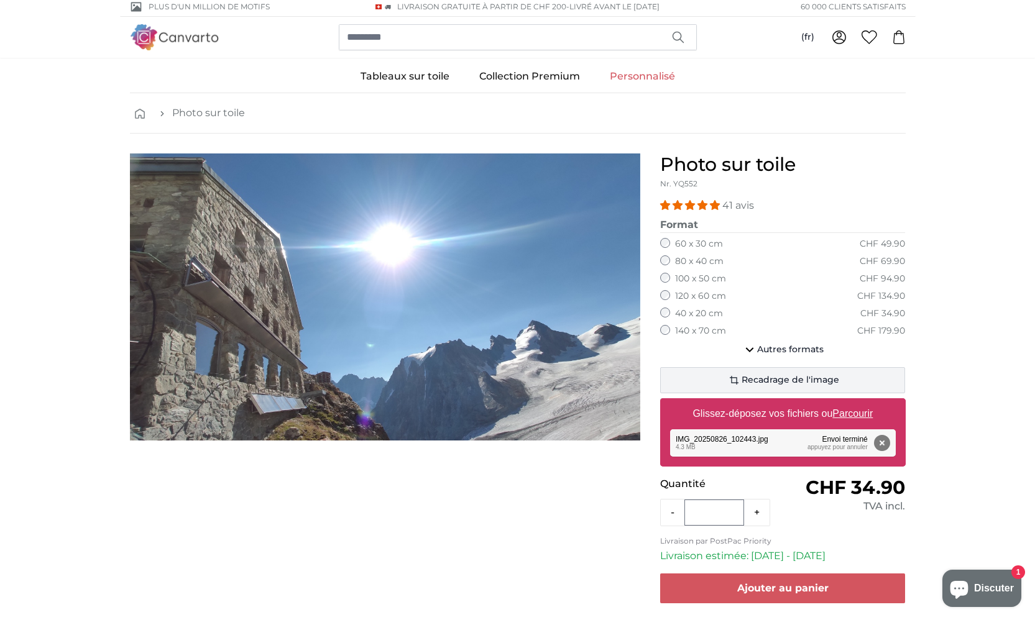
click at [750, 378] on span "Recadrage de l'image" at bounding box center [791, 380] width 98 height 12
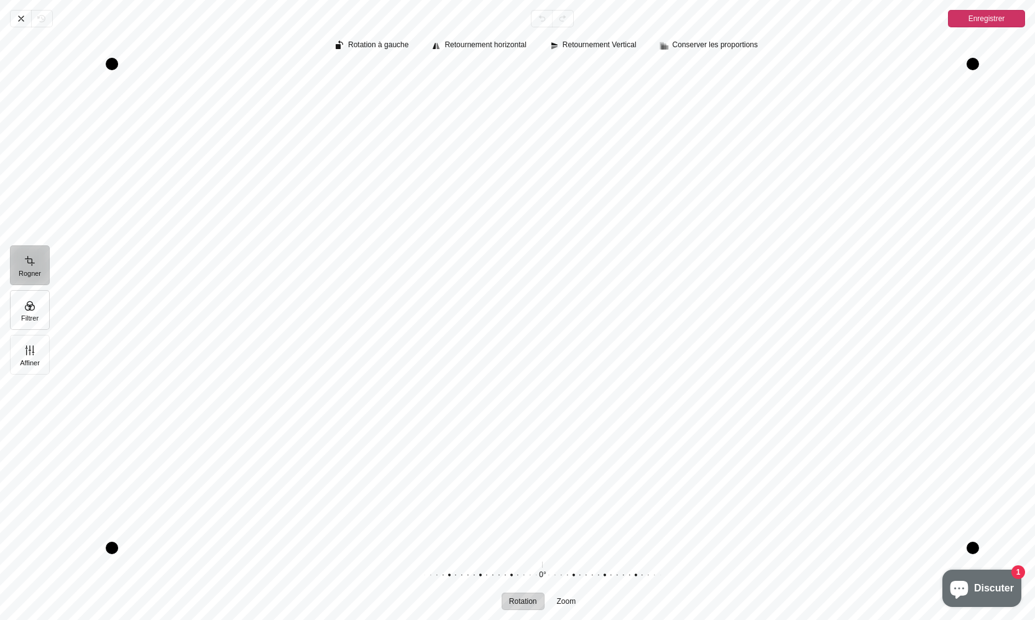
click at [30, 311] on button "Filtrer" at bounding box center [30, 310] width 40 height 40
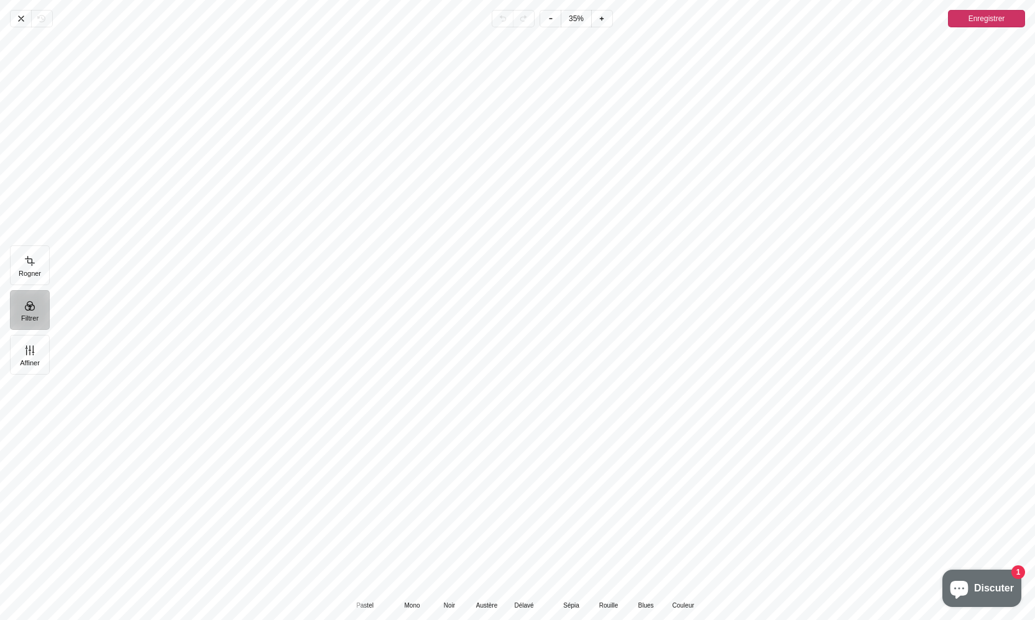
drag, startPoint x: 704, startPoint y: 582, endPoint x: 360, endPoint y: 581, distance: 344.4
click at [361, 581] on div "Default Par défaut Classic Chrome Fondu Froid Chaud Pastel Monochrome Mono Noir…" at bounding box center [425, 583] width 572 height 55
click at [604, 580] on div "Pintura" at bounding box center [605, 578] width 37 height 45
click at [22, 19] on icon "Pintura" at bounding box center [21, 19] width 10 height 10
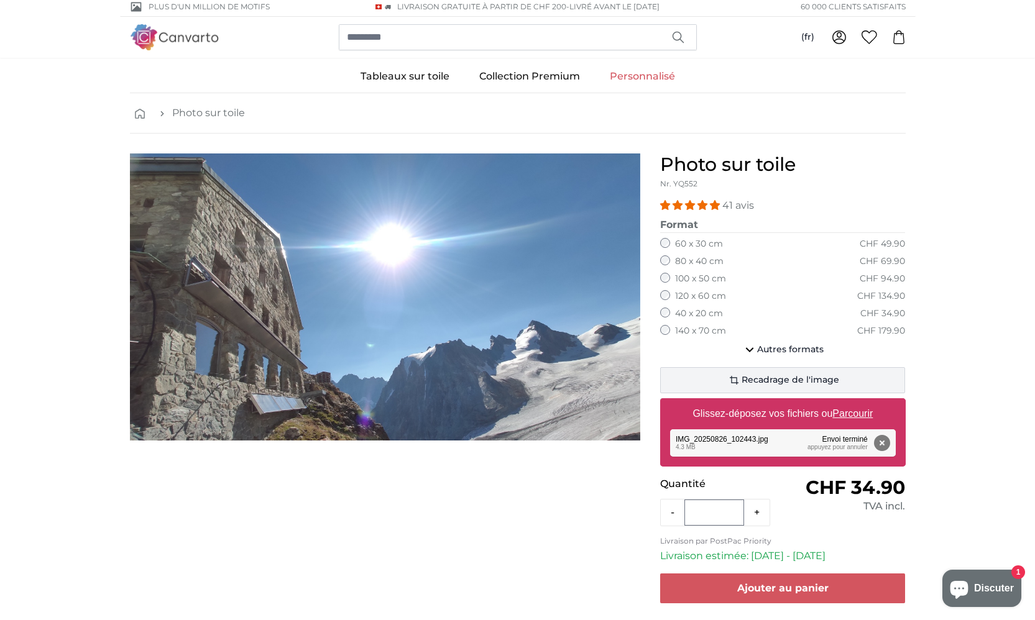
click at [749, 380] on span "Recadrage de l'image" at bounding box center [791, 380] width 98 height 12
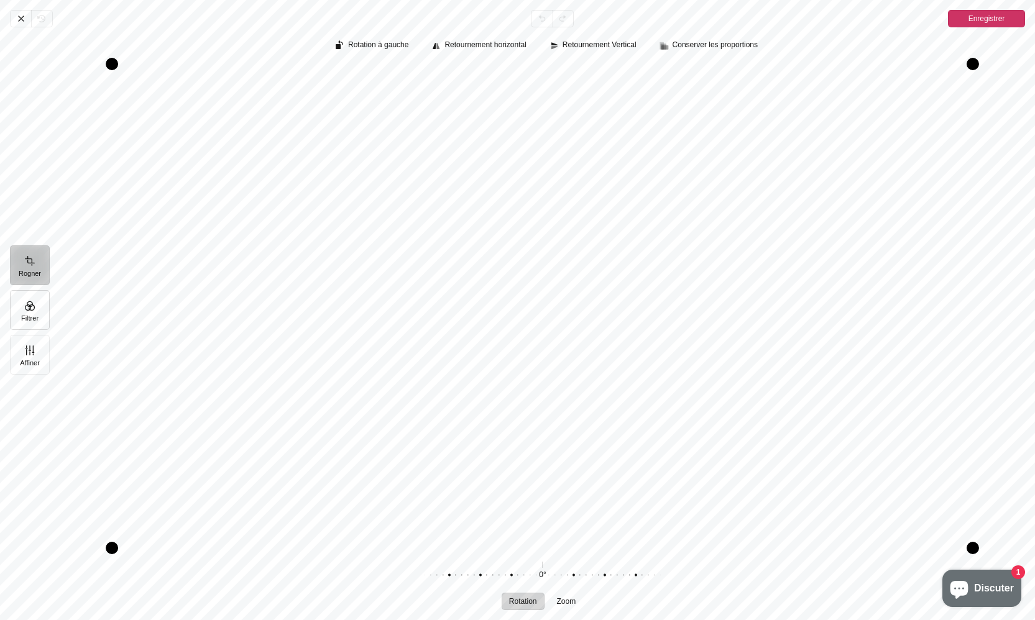
click at [33, 308] on button "Filtrer" at bounding box center [30, 310] width 40 height 40
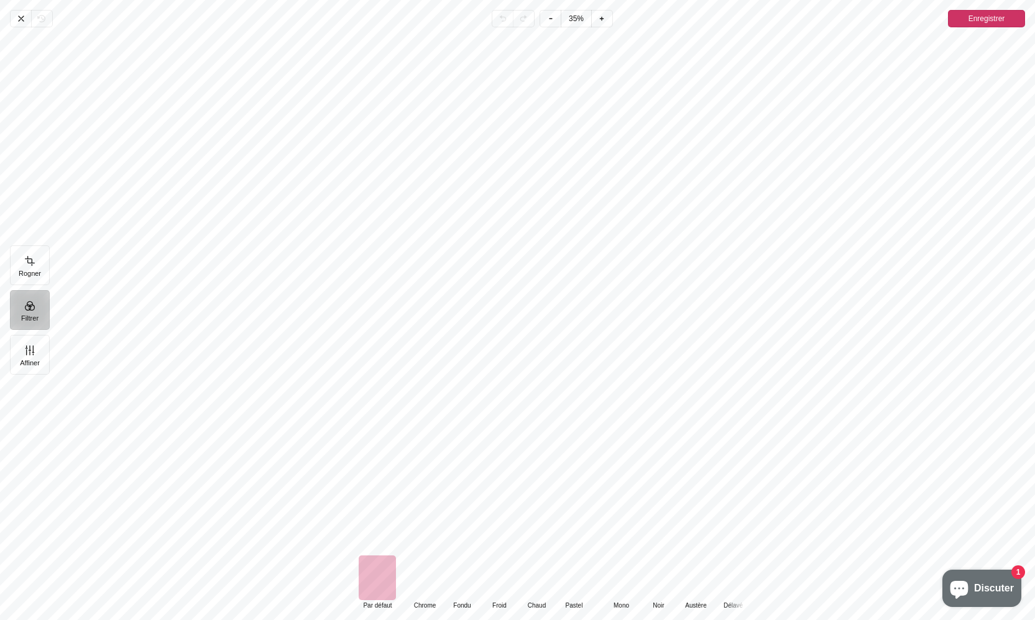
click at [620, 577] on div "Pintura" at bounding box center [620, 578] width 37 height 45
drag, startPoint x: 688, startPoint y: 586, endPoint x: 355, endPoint y: 556, distance: 334.5
click at [355, 556] on div "Default Par défaut Classic Chrome Fondu Froid Chaud Pastel Monochrome Mono Noir…" at bounding box center [490, 583] width 572 height 55
click at [601, 584] on div "Pintura" at bounding box center [605, 578] width 37 height 45
click at [17, 16] on icon "Pintura" at bounding box center [21, 19] width 10 height 10
